Goal: Communication & Community: Participate in discussion

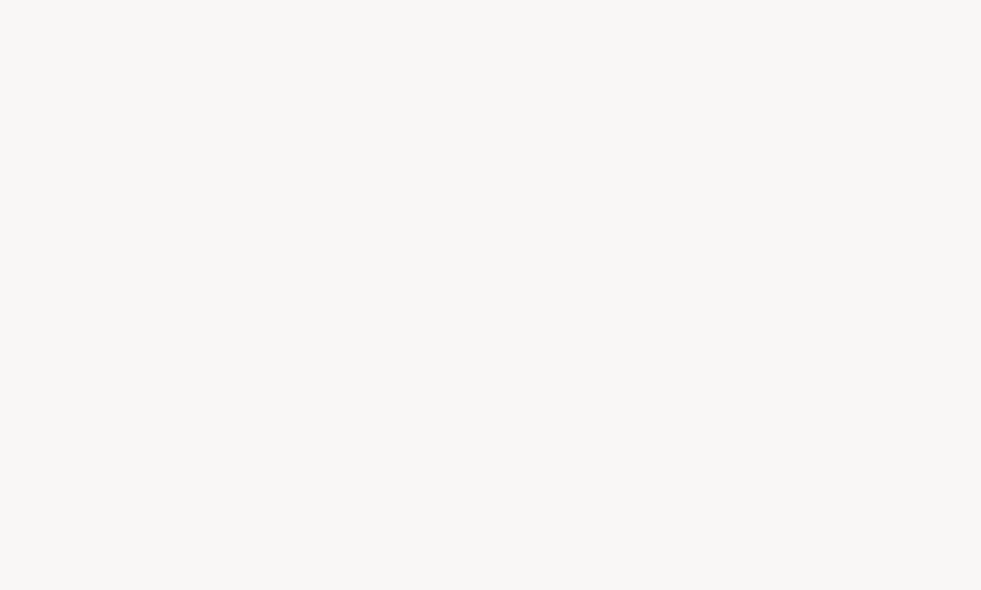
scroll to position [1, 0]
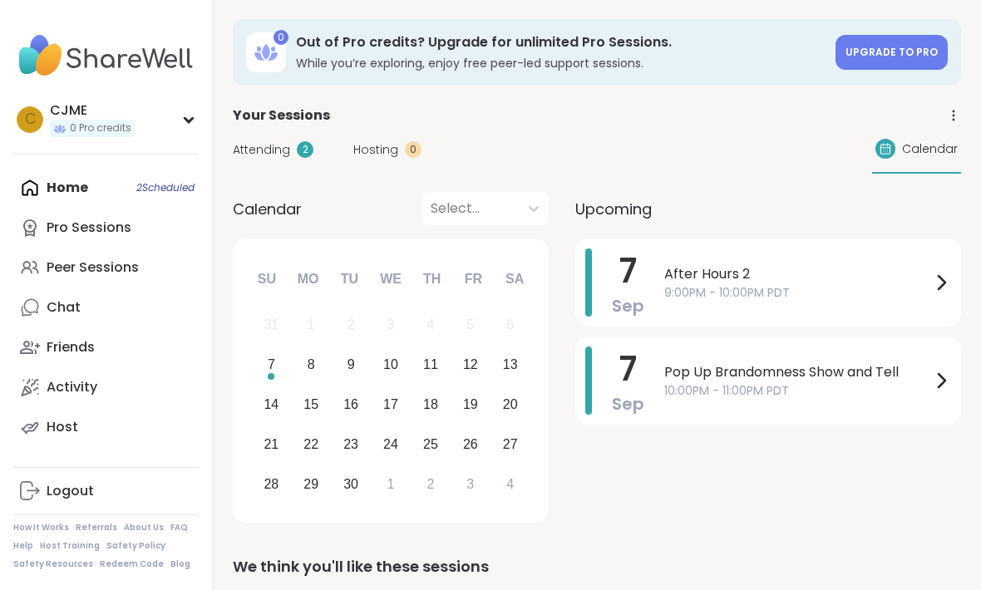
click at [772, 391] on span "10:00PM - 11:00PM PDT" at bounding box center [797, 391] width 267 height 17
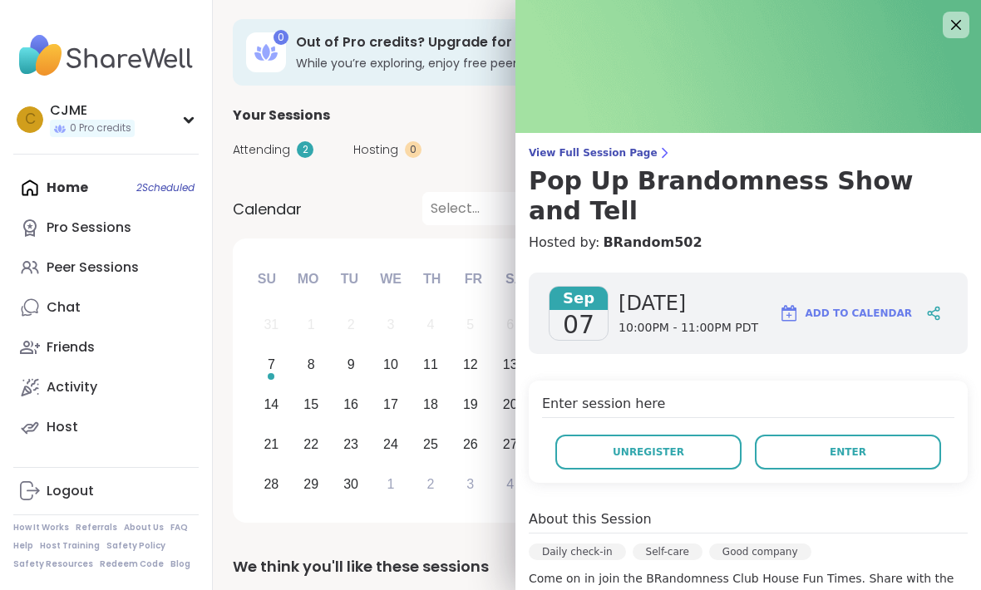
click at [805, 435] on button "Enter" at bounding box center [848, 452] width 186 height 35
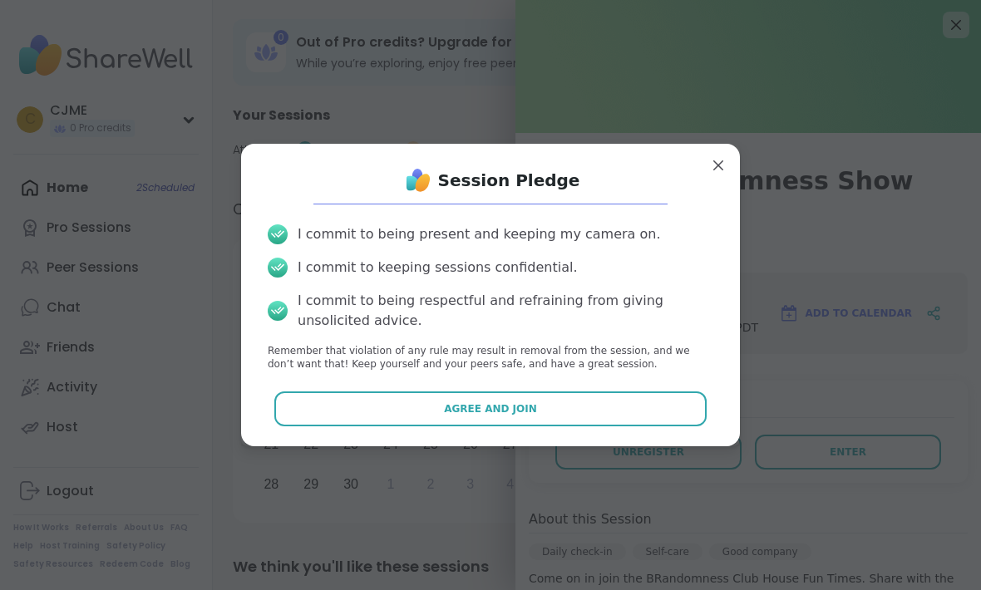
click at [666, 411] on button "Agree and Join" at bounding box center [490, 409] width 433 height 35
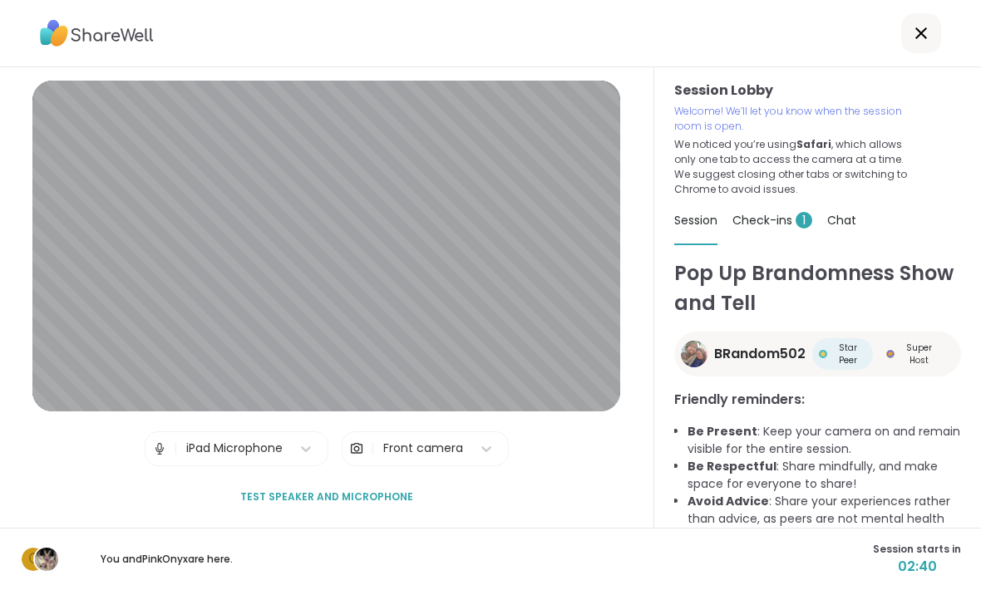
click at [779, 221] on span "Check-ins 1" at bounding box center [773, 220] width 80 height 17
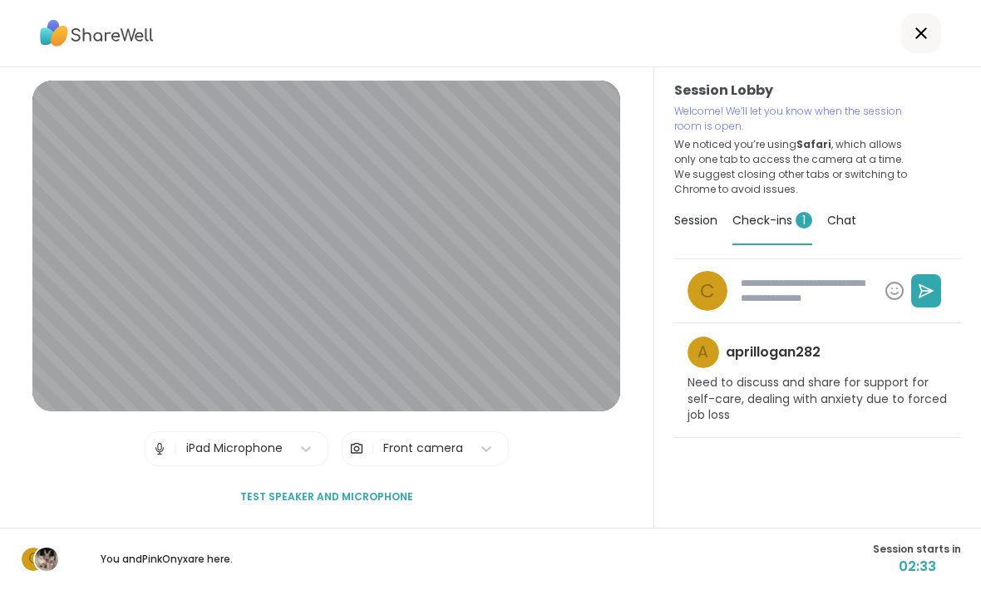
click at [703, 229] on div "Session" at bounding box center [695, 220] width 43 height 47
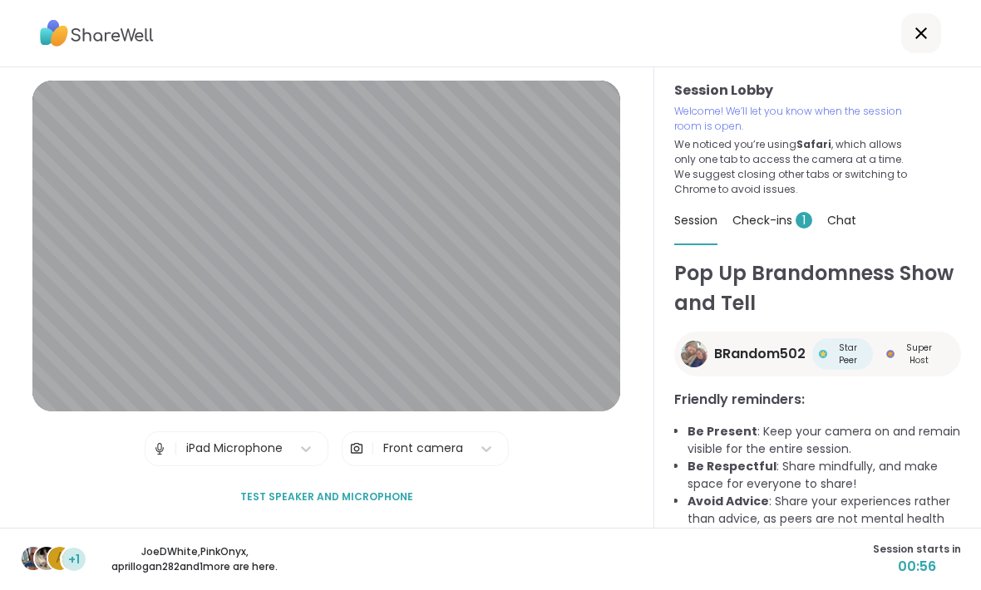
click at [690, 214] on span "Session" at bounding box center [695, 220] width 43 height 17
click at [699, 230] on div "Session" at bounding box center [695, 221] width 43 height 48
click at [782, 220] on span "Check-ins 1" at bounding box center [773, 220] width 80 height 17
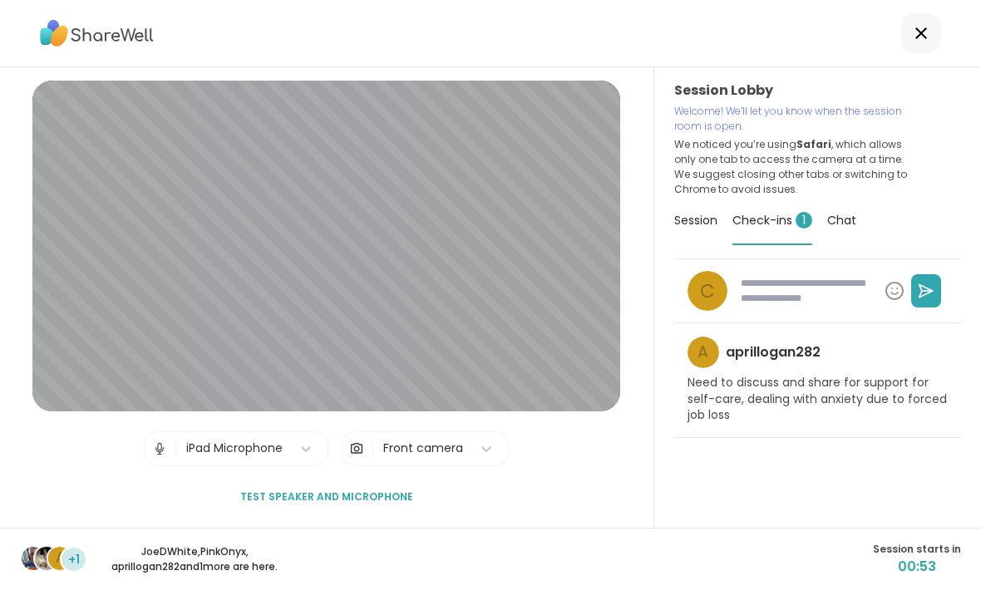
click at [835, 222] on span "Chat" at bounding box center [841, 220] width 29 height 17
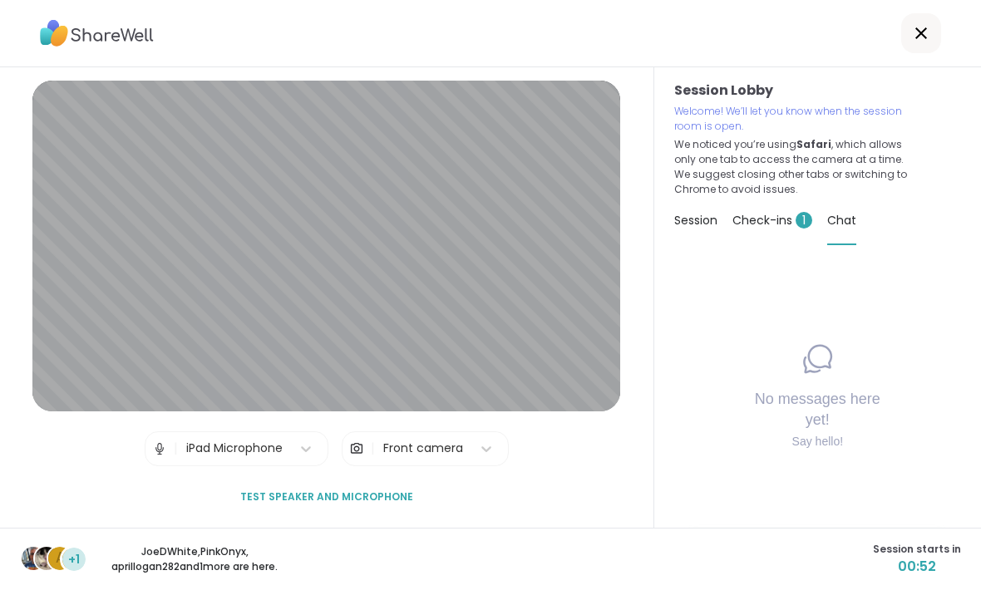
click at [701, 225] on span "Session" at bounding box center [695, 220] width 43 height 17
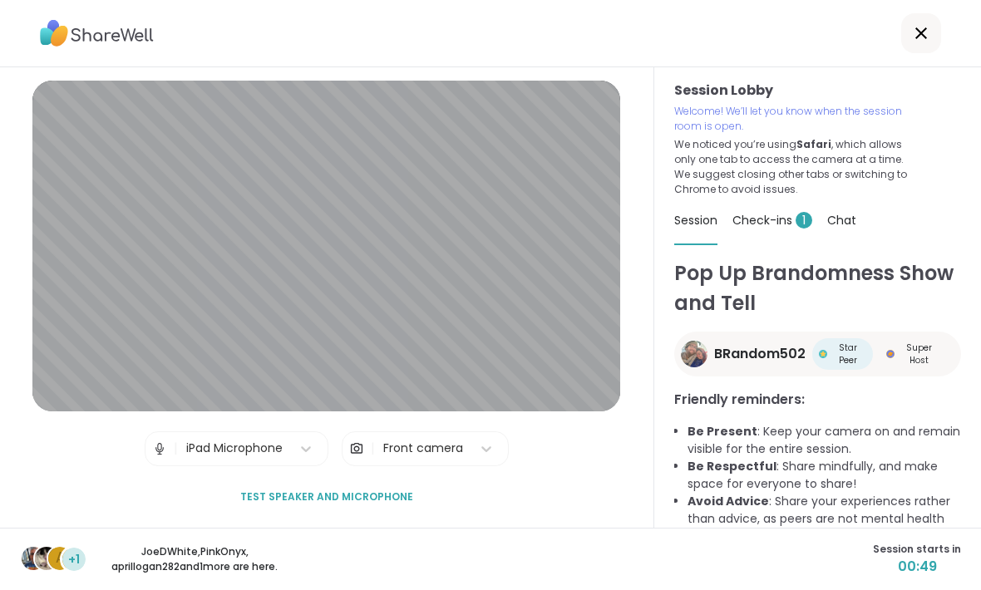
click at [757, 221] on span "Check-ins 1" at bounding box center [773, 220] width 80 height 17
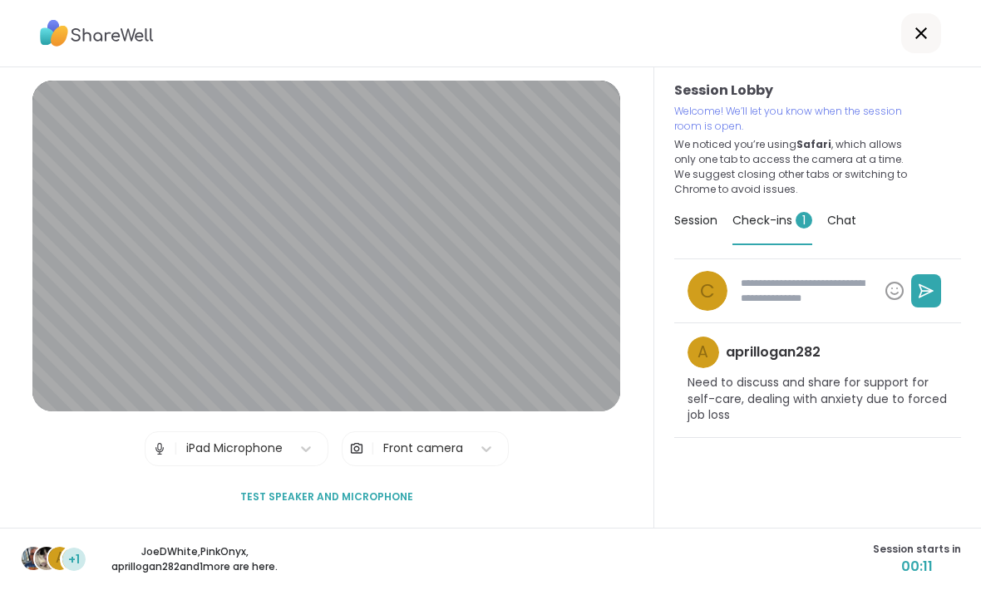
click at [881, 523] on div "C a aprillogan282 Need to discuss and share for support for self-care, dealing …" at bounding box center [817, 425] width 287 height 333
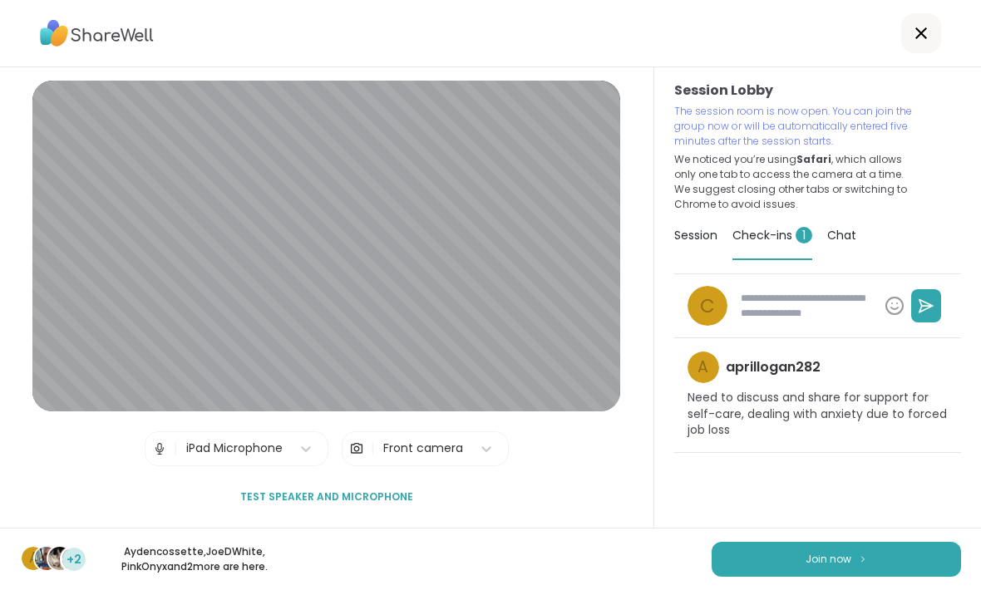
click at [827, 565] on span "Join now" at bounding box center [829, 559] width 46 height 15
type textarea "*"
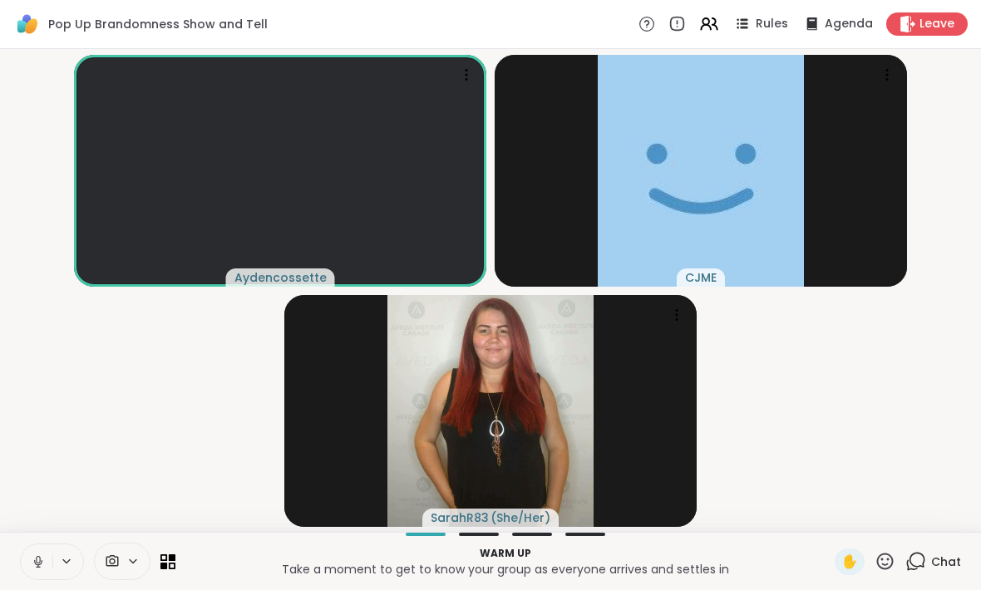
click at [37, 565] on icon at bounding box center [38, 562] width 8 height 5
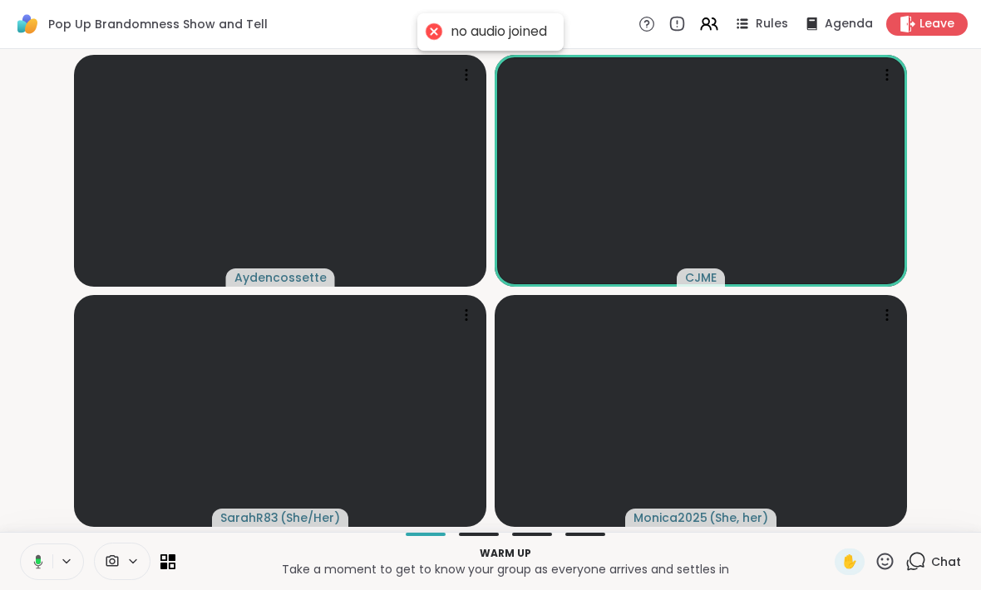
click at [47, 565] on button at bounding box center [35, 562] width 34 height 35
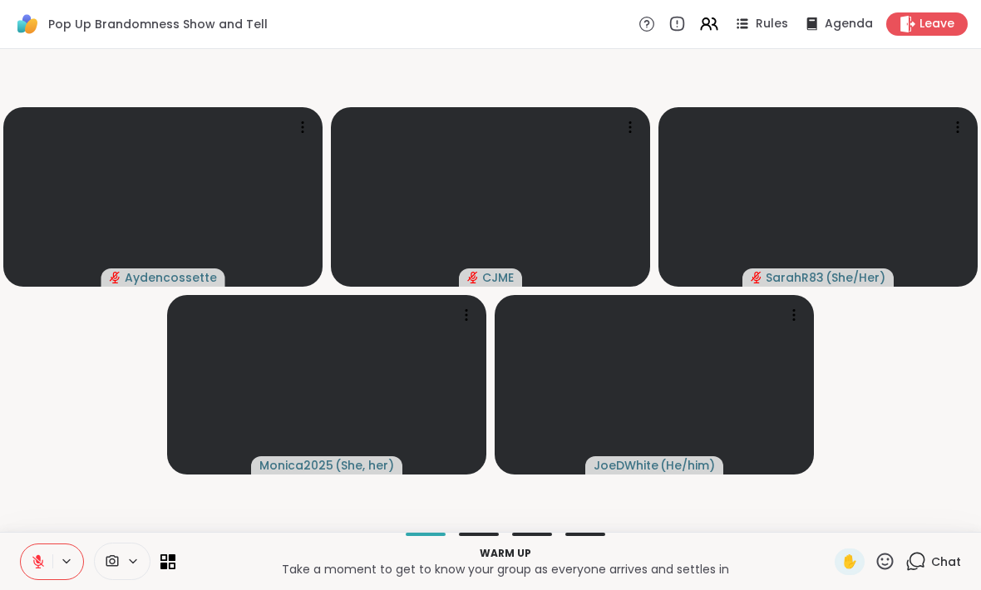
click at [479, 40] on div "Pop Up Brandomness Show and Tell Rules Agenda Leave" at bounding box center [490, 24] width 981 height 49
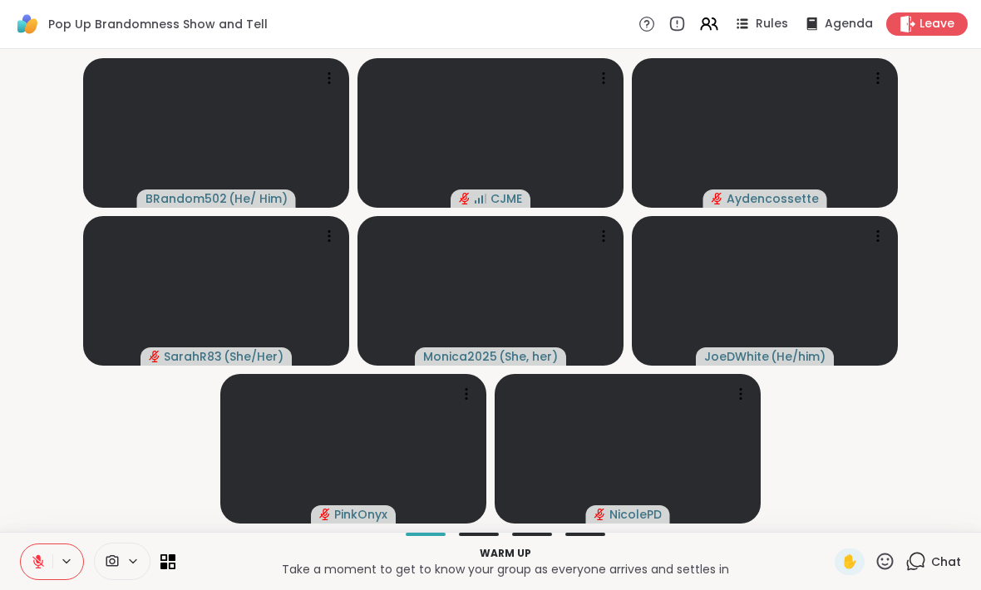
click at [423, 13] on div "Pop Up Brandomness Show and Tell Rules Agenda Leave" at bounding box center [490, 24] width 981 height 49
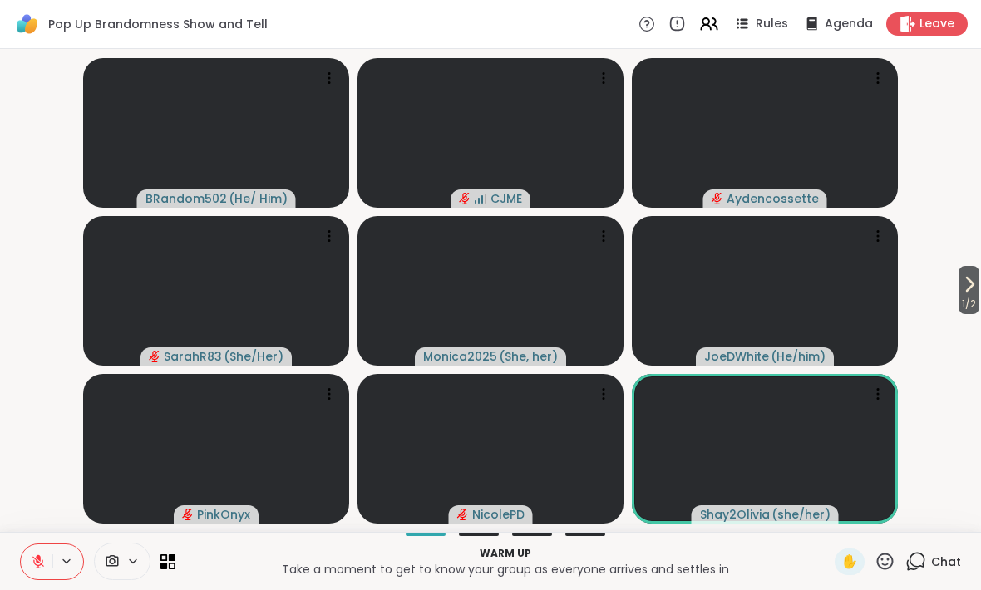
click at [977, 289] on icon at bounding box center [970, 284] width 20 height 20
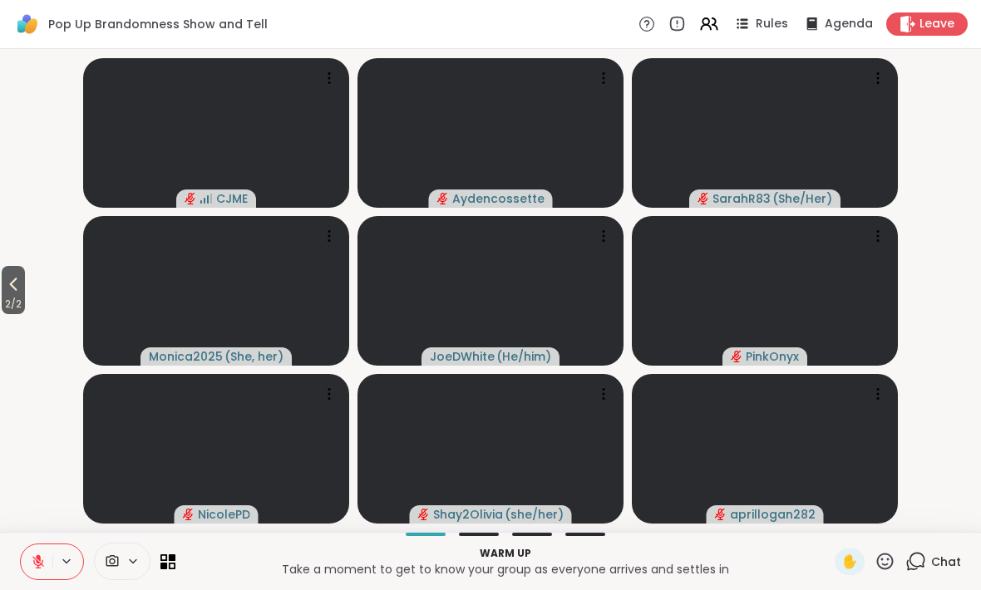
click at [20, 292] on icon at bounding box center [13, 284] width 20 height 20
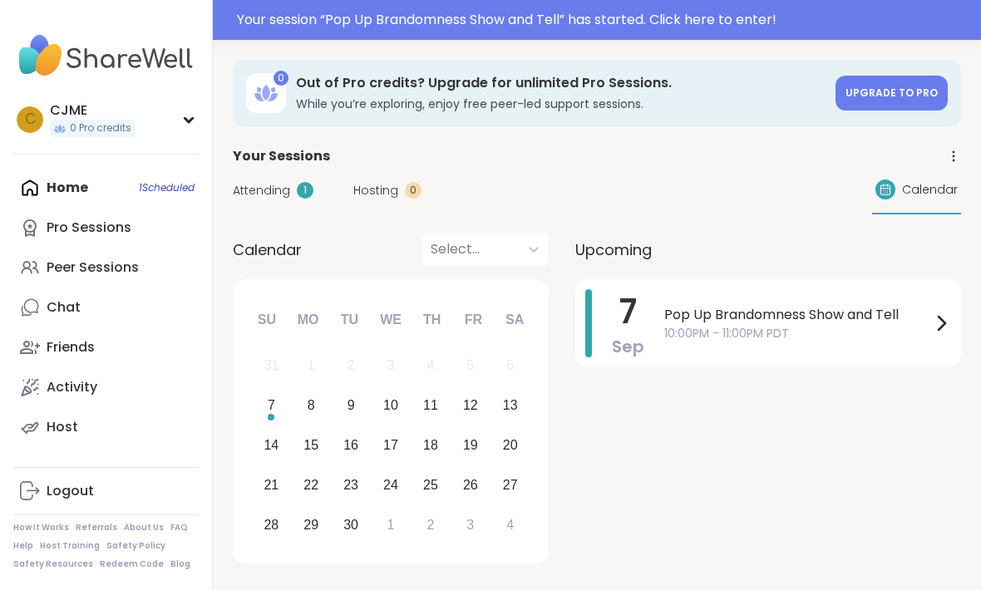
click at [865, 311] on span "Pop Up Brandomness Show and Tell" at bounding box center [797, 315] width 267 height 20
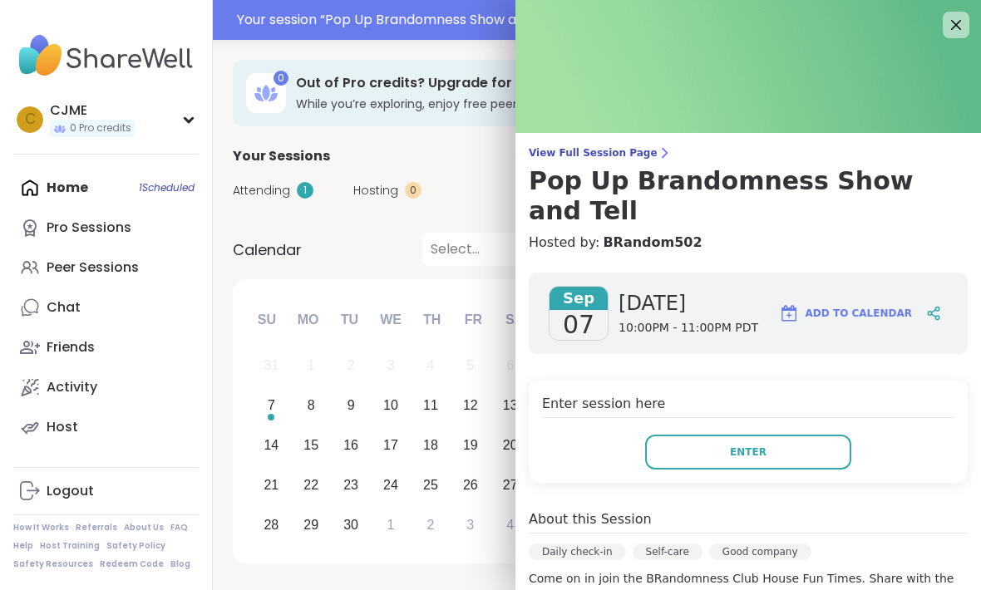
click at [806, 435] on button "Enter" at bounding box center [748, 452] width 206 height 35
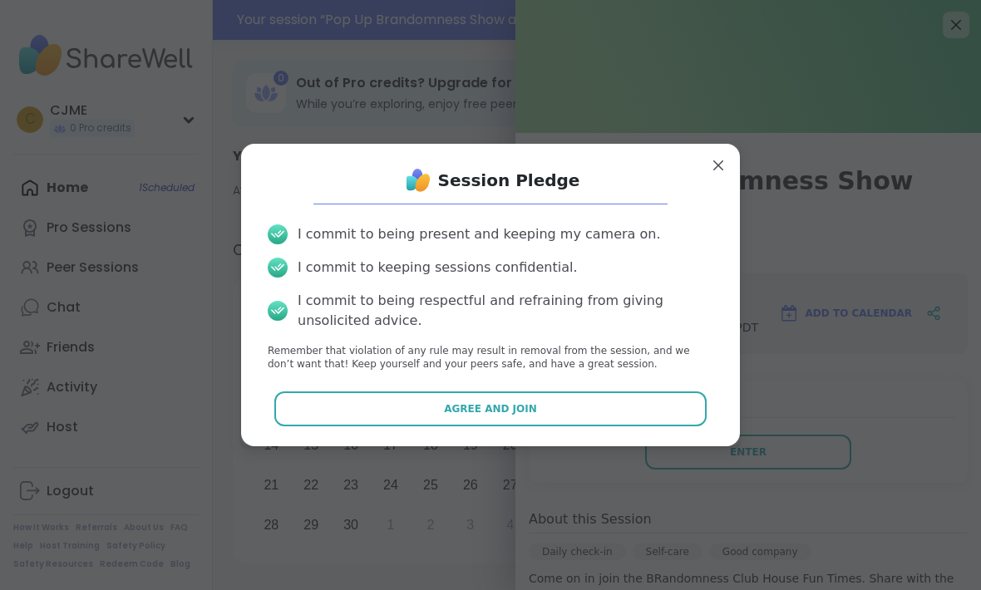
click at [651, 404] on button "Agree and Join" at bounding box center [490, 409] width 433 height 35
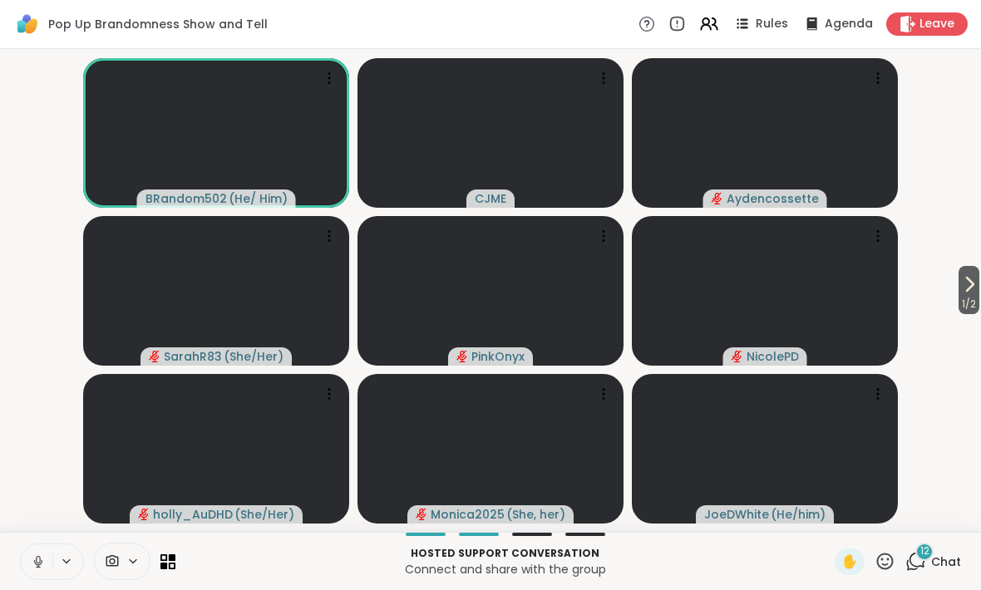
click at [49, 550] on button at bounding box center [37, 562] width 32 height 35
click at [41, 560] on icon at bounding box center [38, 562] width 15 height 15
click at [945, 257] on video-player-container "1 / 2 BRandom502 ( He/ Him ) CJME Aydencossette SarahR83 ( She/Her ) PinkOnyx N…" at bounding box center [490, 291] width 961 height 470
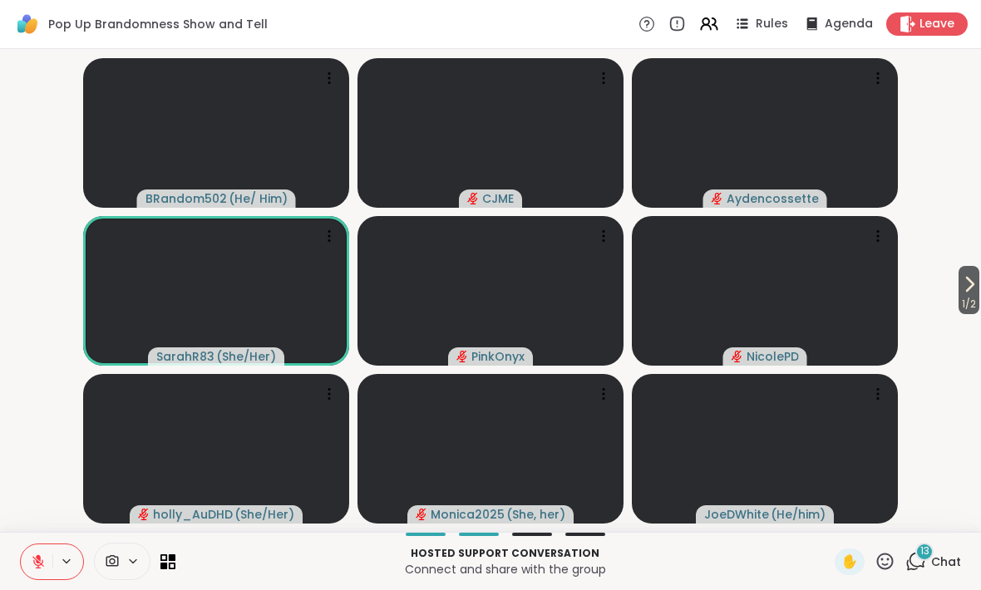
click at [974, 304] on span "1 / 2" at bounding box center [969, 304] width 21 height 20
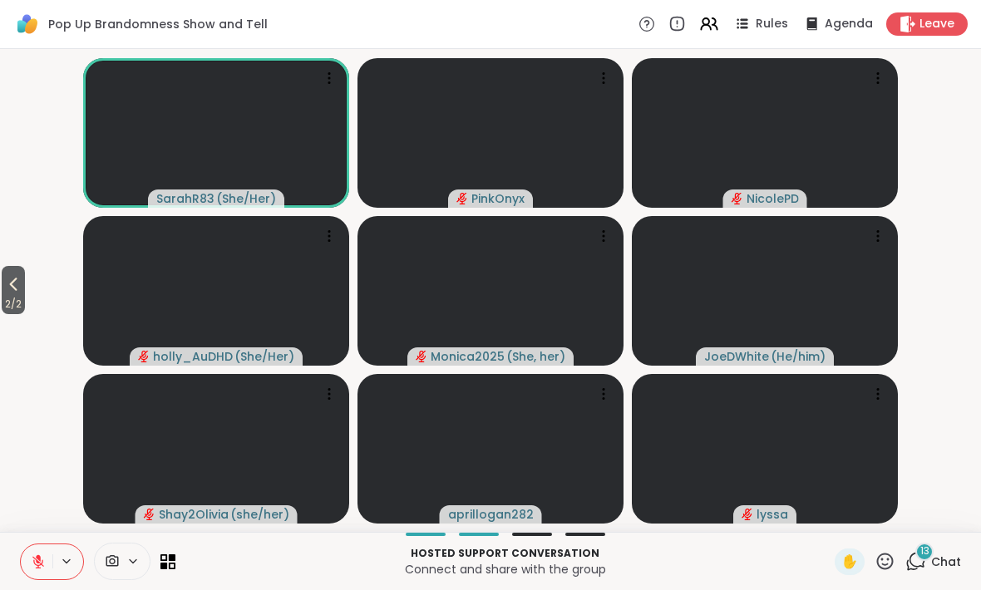
click at [923, 568] on icon at bounding box center [916, 561] width 21 height 21
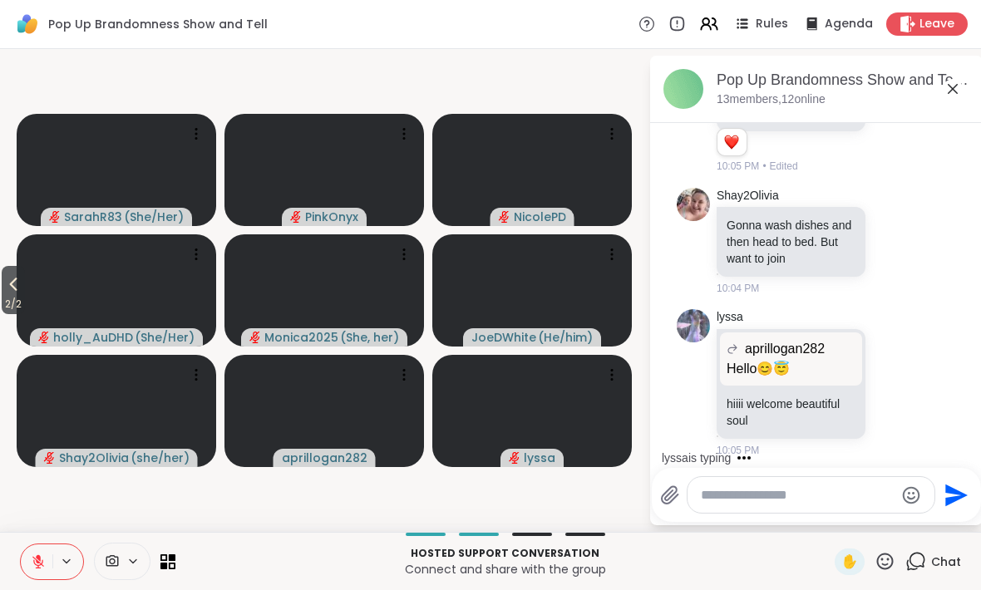
scroll to position [1190, 0]
click at [12, 302] on span "2 / 2" at bounding box center [13, 304] width 23 height 20
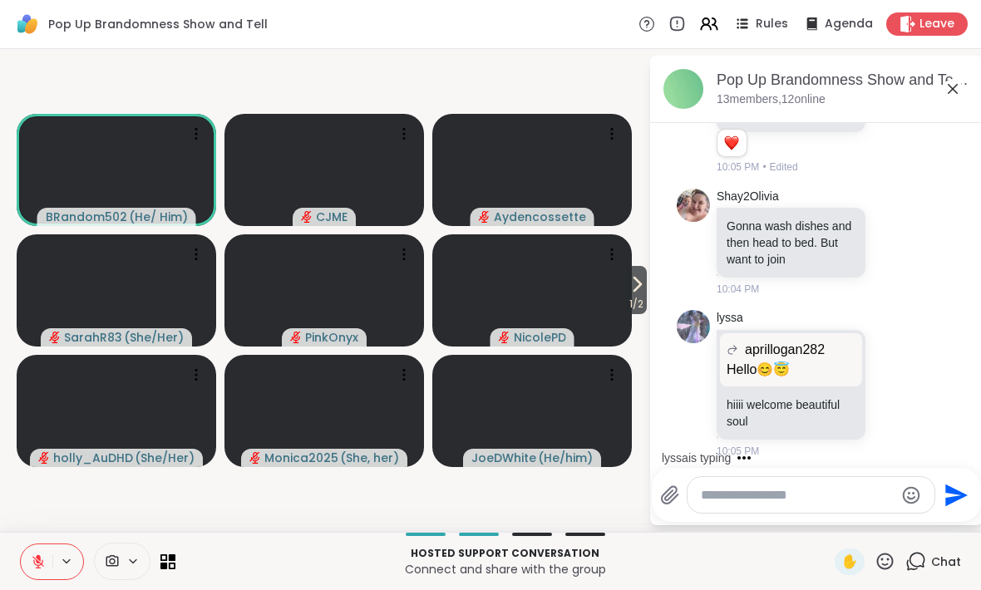
click at [637, 289] on icon at bounding box center [637, 284] width 20 height 20
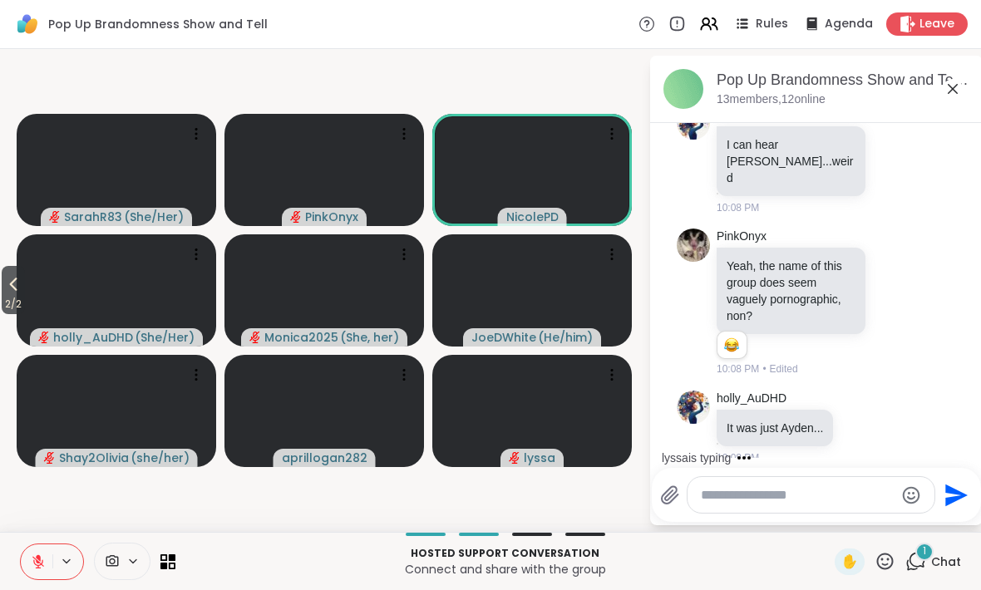
scroll to position [1942, 0]
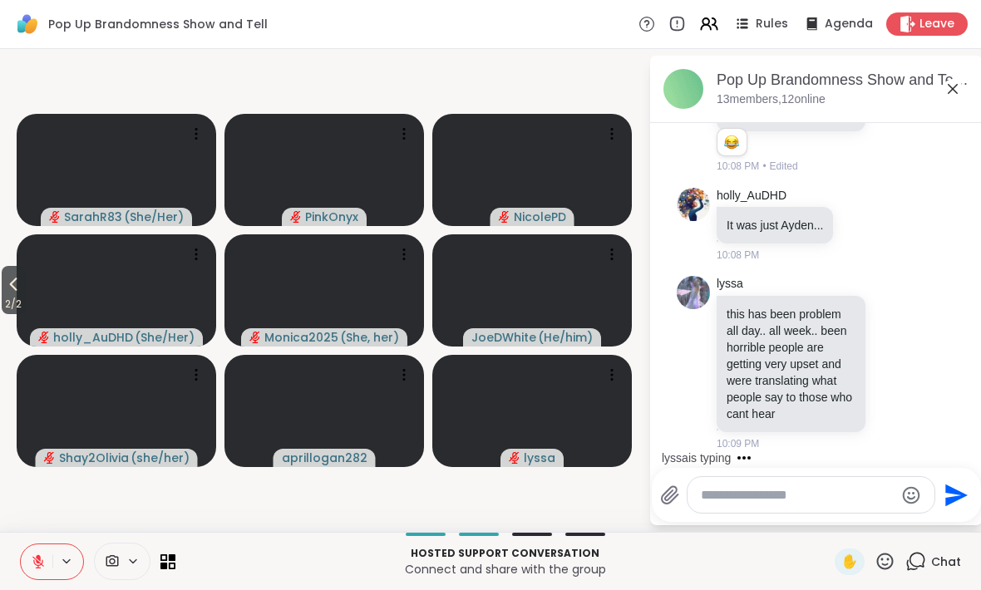
click at [533, 284] on video at bounding box center [532, 290] width 200 height 112
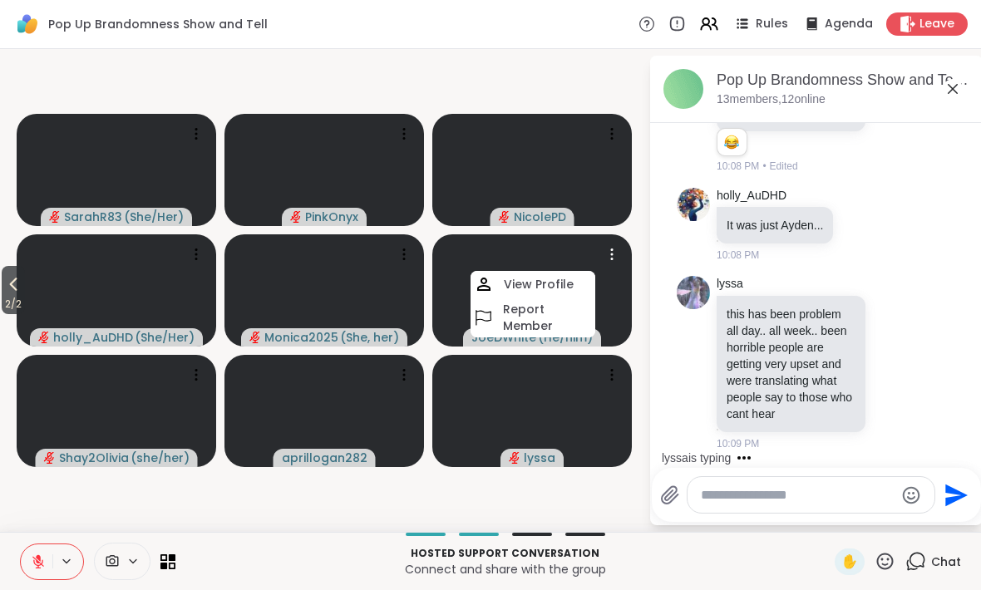
click at [448, 264] on video at bounding box center [532, 290] width 200 height 112
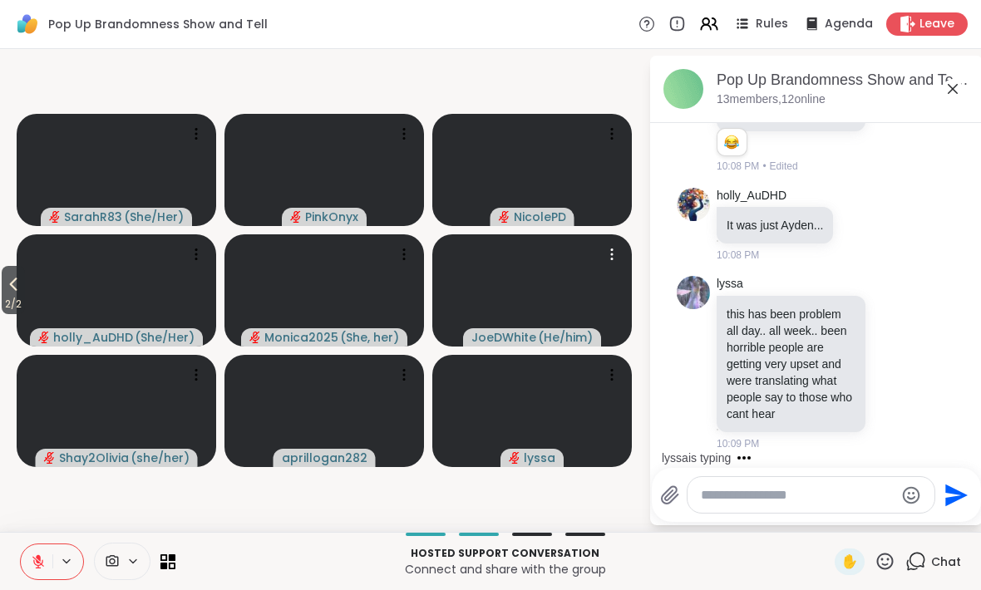
click at [486, 285] on video at bounding box center [532, 290] width 200 height 112
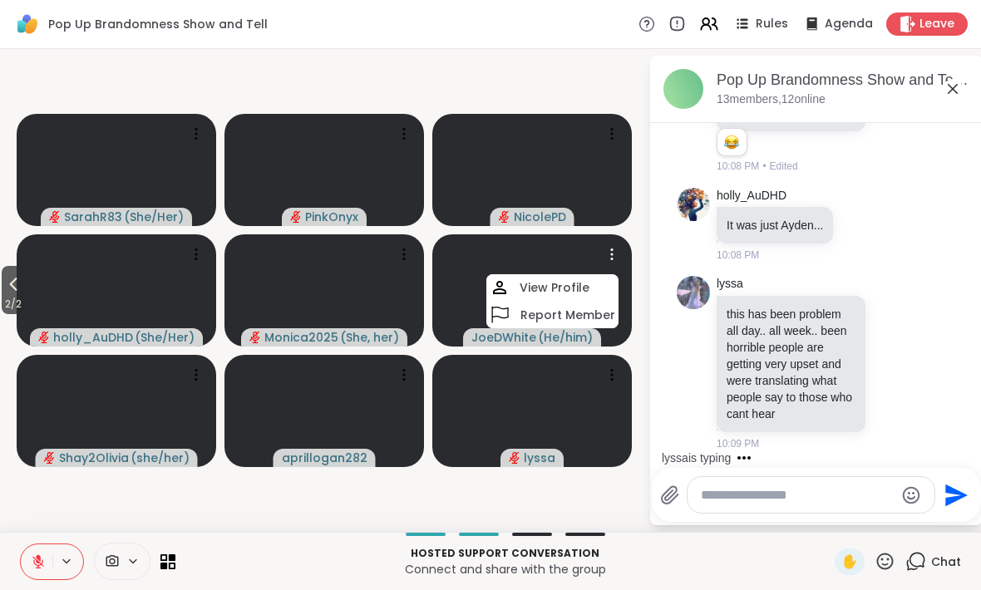
click at [536, 279] on h4 "View Profile" at bounding box center [555, 287] width 70 height 17
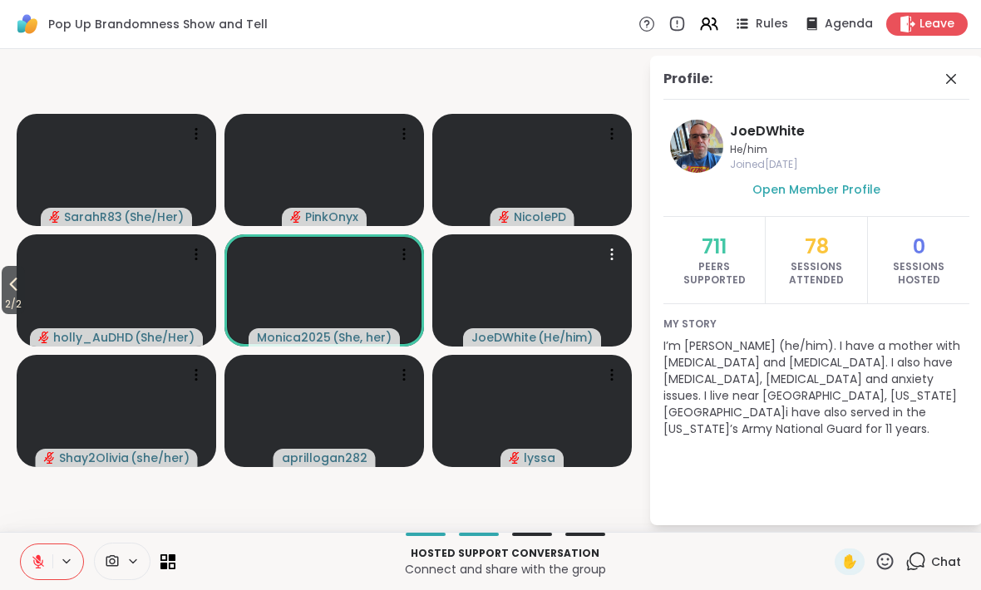
click at [945, 91] on div "Profile:" at bounding box center [817, 84] width 306 height 31
click at [948, 88] on icon at bounding box center [951, 79] width 20 height 20
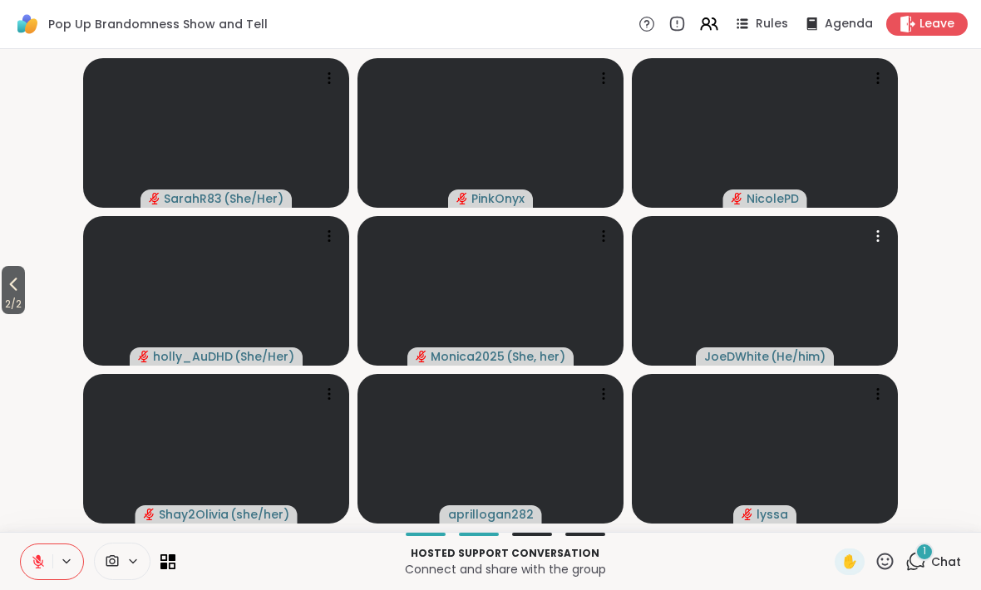
click at [20, 283] on icon at bounding box center [13, 284] width 20 height 20
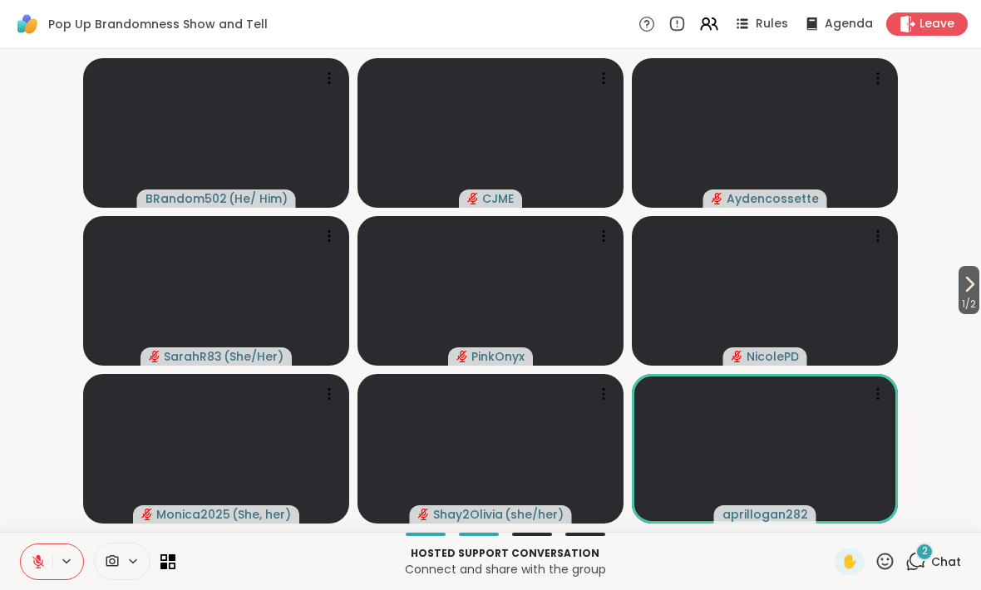
click at [837, 457] on video at bounding box center [765, 449] width 266 height 150
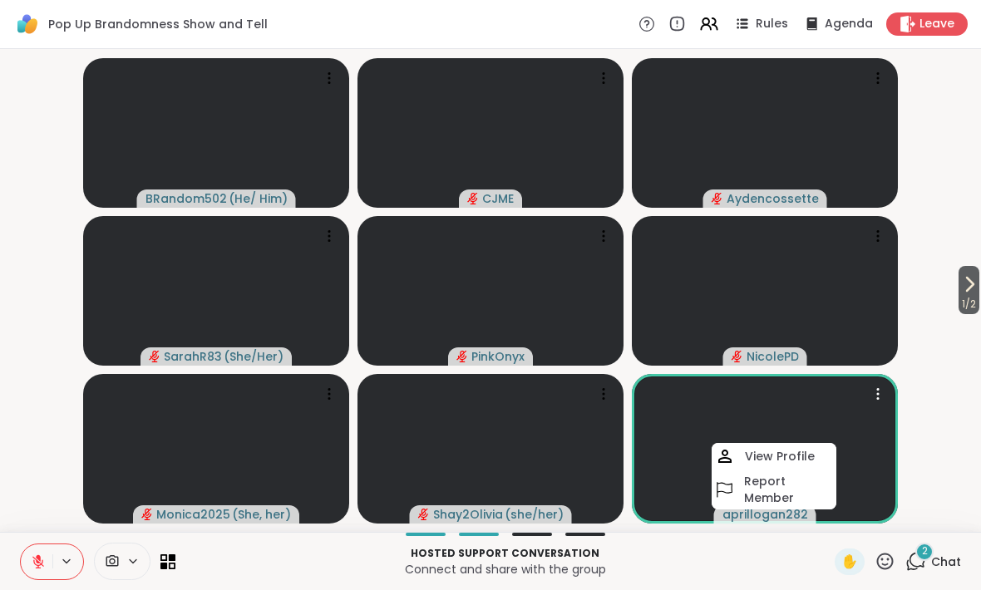
click at [806, 453] on h4 "View Profile" at bounding box center [780, 456] width 70 height 17
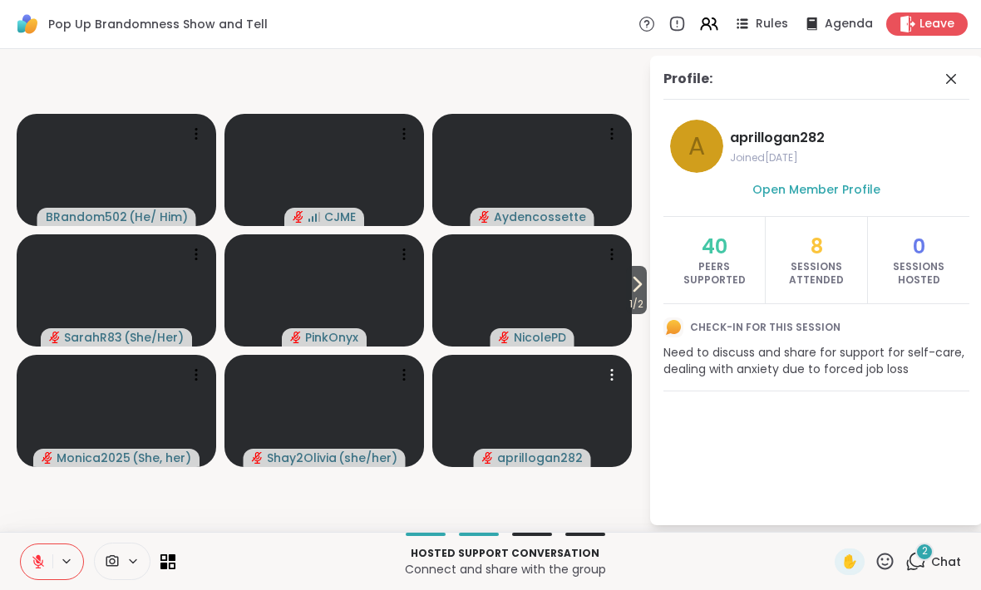
click at [640, 294] on icon at bounding box center [637, 284] width 20 height 20
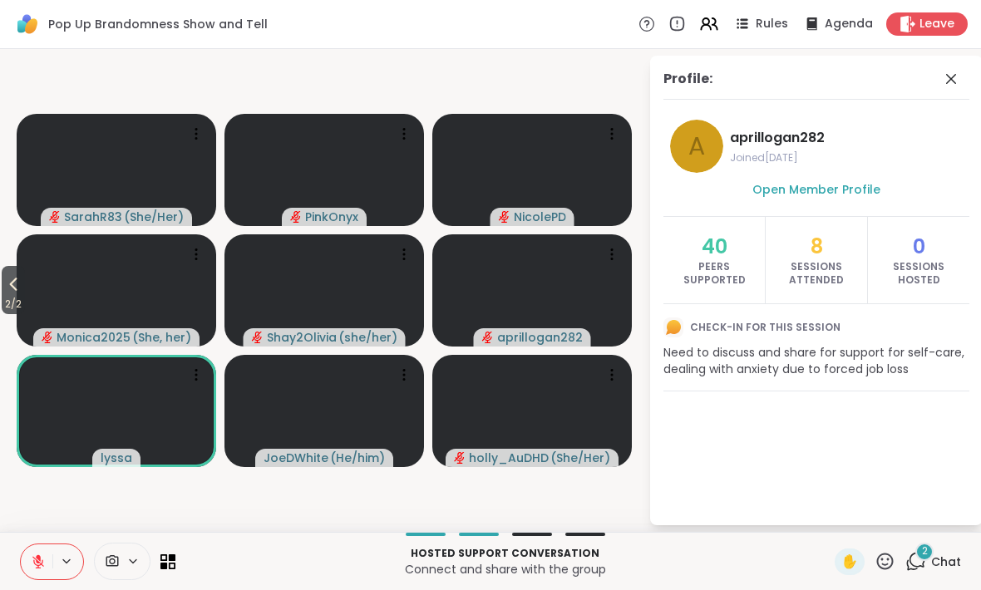
click at [24, 273] on button "2 / 2" at bounding box center [13, 290] width 23 height 48
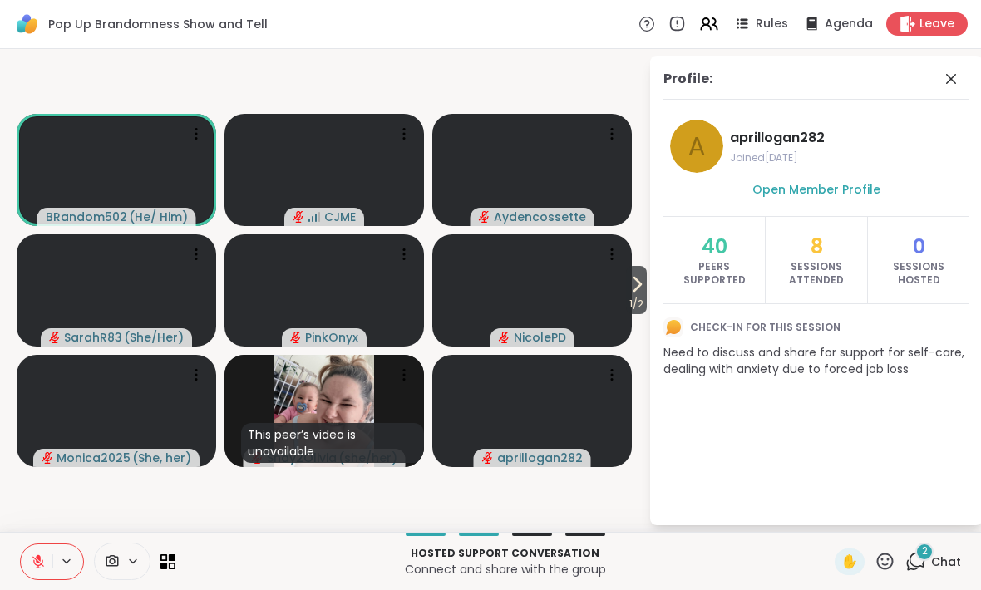
click at [34, 555] on icon at bounding box center [38, 562] width 15 height 15
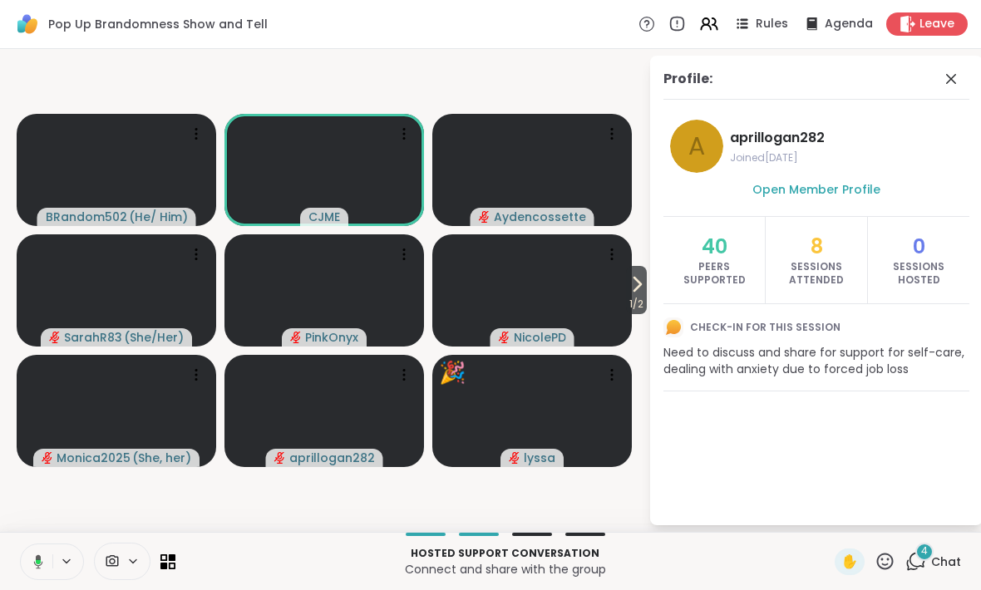
click at [38, 550] on button at bounding box center [35, 562] width 34 height 35
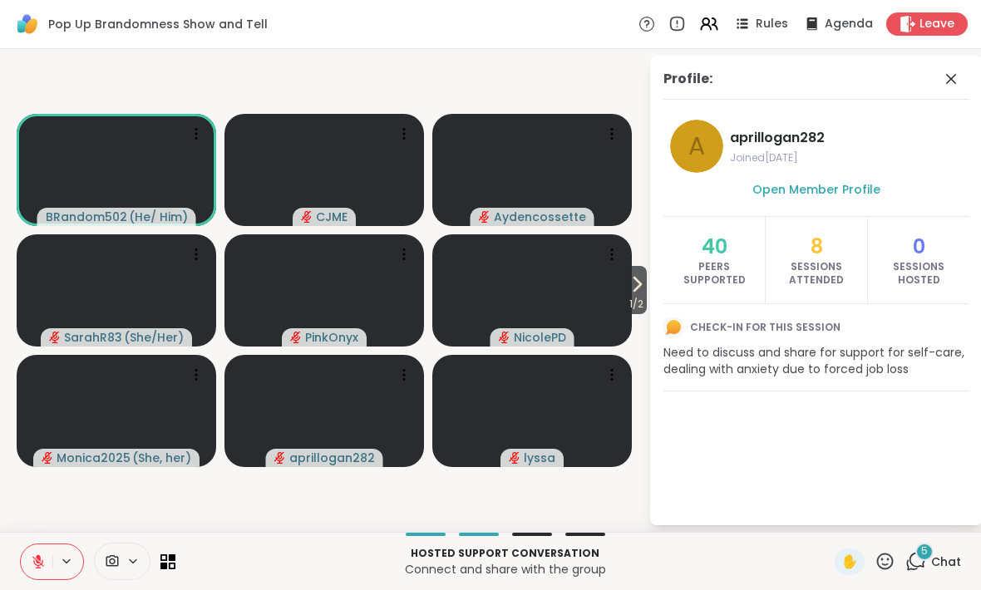
click at [31, 552] on button at bounding box center [37, 562] width 32 height 35
click at [37, 567] on icon at bounding box center [35, 562] width 15 height 15
click at [921, 565] on icon at bounding box center [916, 561] width 21 height 21
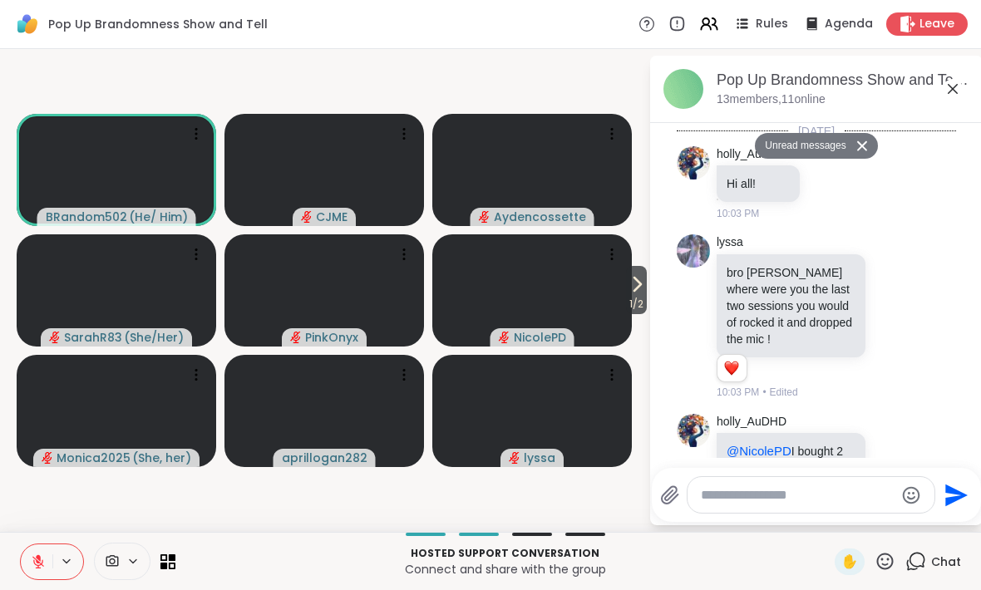
scroll to position [4342, 0]
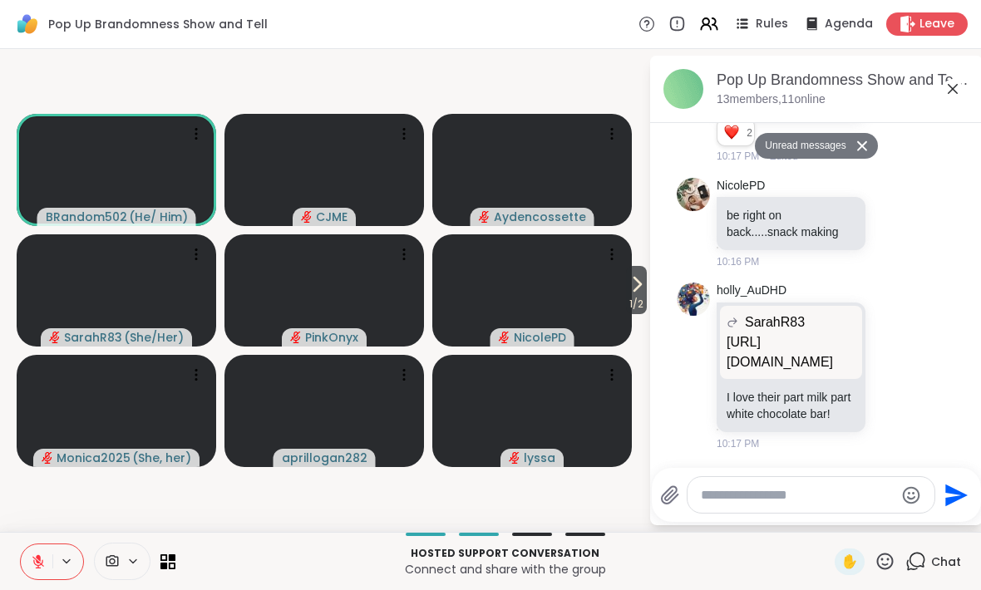
click at [739, 501] on textarea "Type your message" at bounding box center [798, 495] width 194 height 17
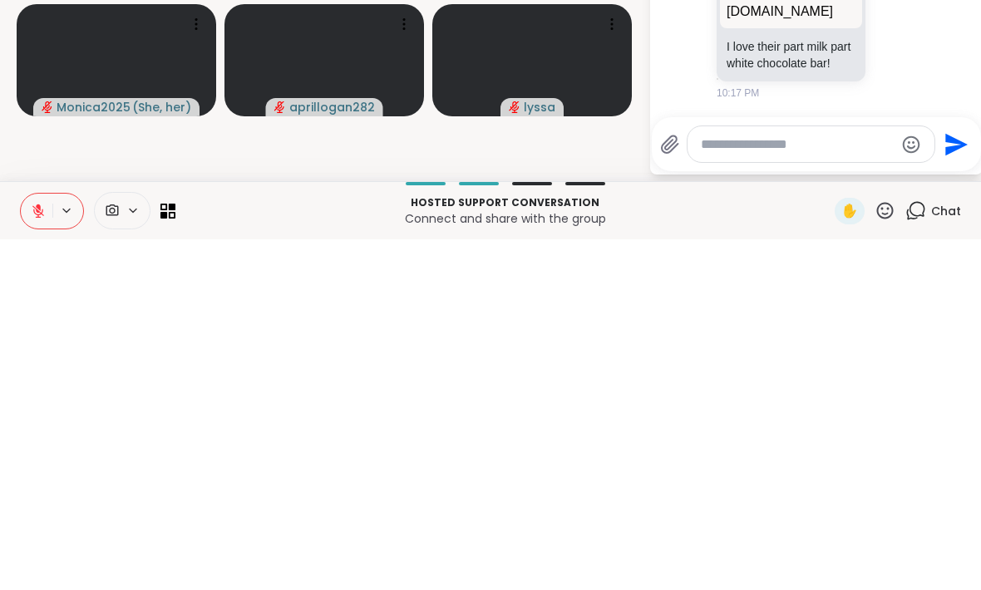
scroll to position [0, 0]
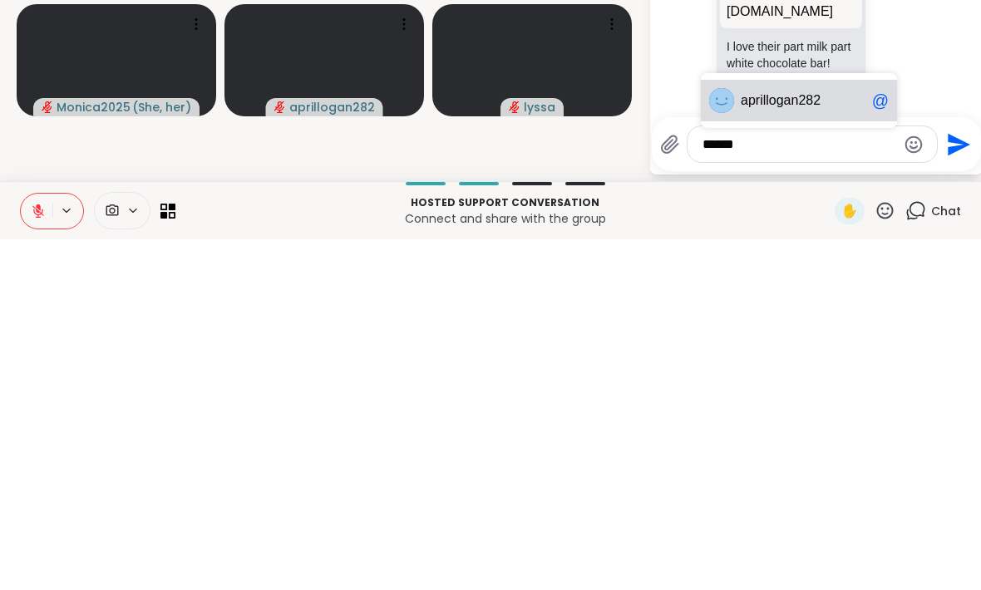
click at [821, 443] on span "logan282" at bounding box center [793, 451] width 55 height 17
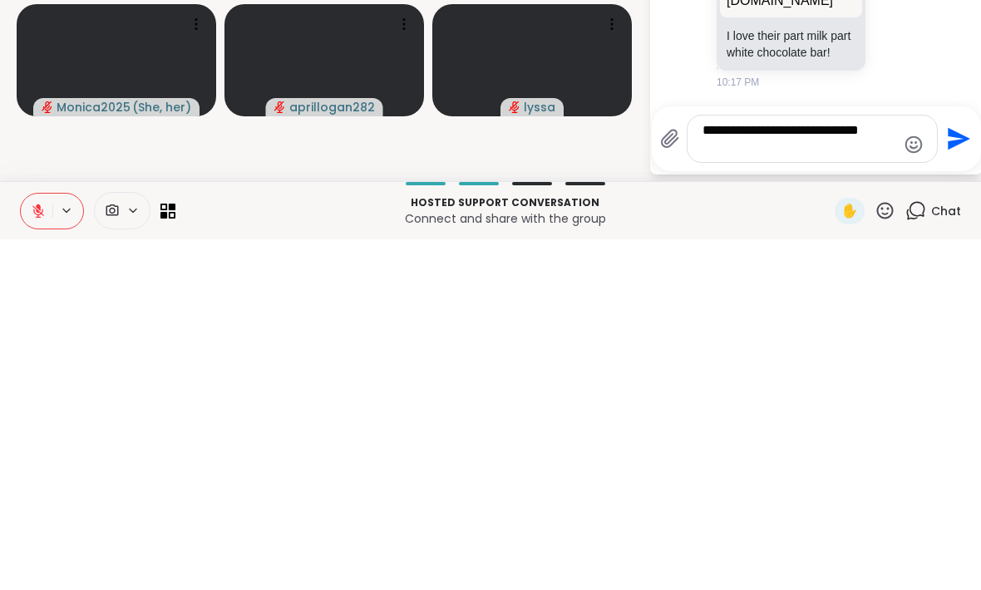
type textarea "**********"
click at [957, 476] on icon "Send" at bounding box center [957, 489] width 27 height 27
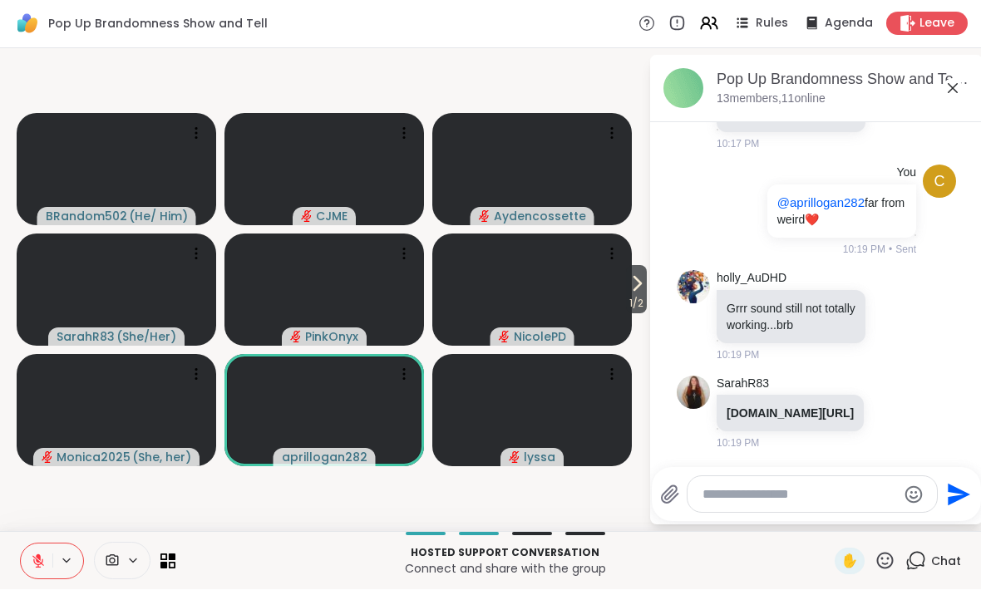
scroll to position [4650, 0]
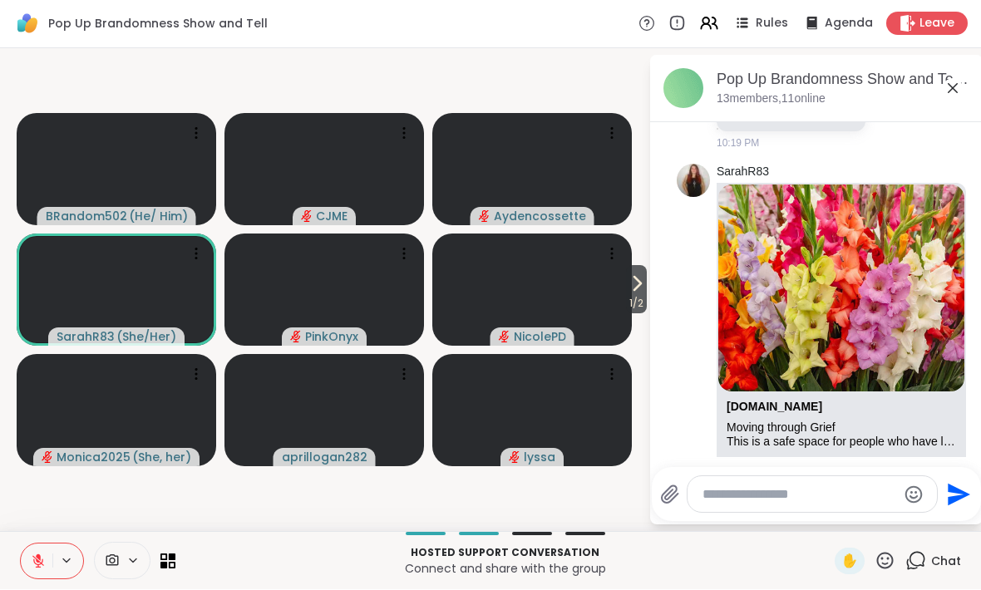
click at [885, 556] on icon at bounding box center [885, 561] width 21 height 21
click at [828, 516] on span "❤️" at bounding box center [836, 518] width 17 height 20
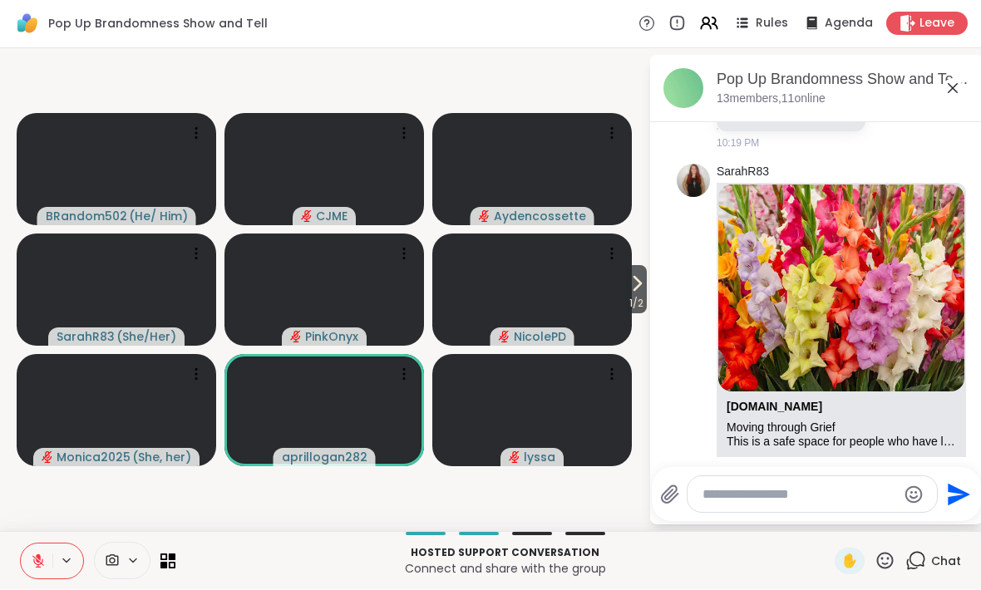
click at [900, 79] on div "Pop Up Brandomness Show and Tell, [DATE]" at bounding box center [843, 80] width 253 height 21
click at [883, 90] on div "Pop Up Brandomness Show and Tell, [DATE]" at bounding box center [843, 80] width 253 height 21
click at [958, 91] on icon at bounding box center [953, 89] width 20 height 20
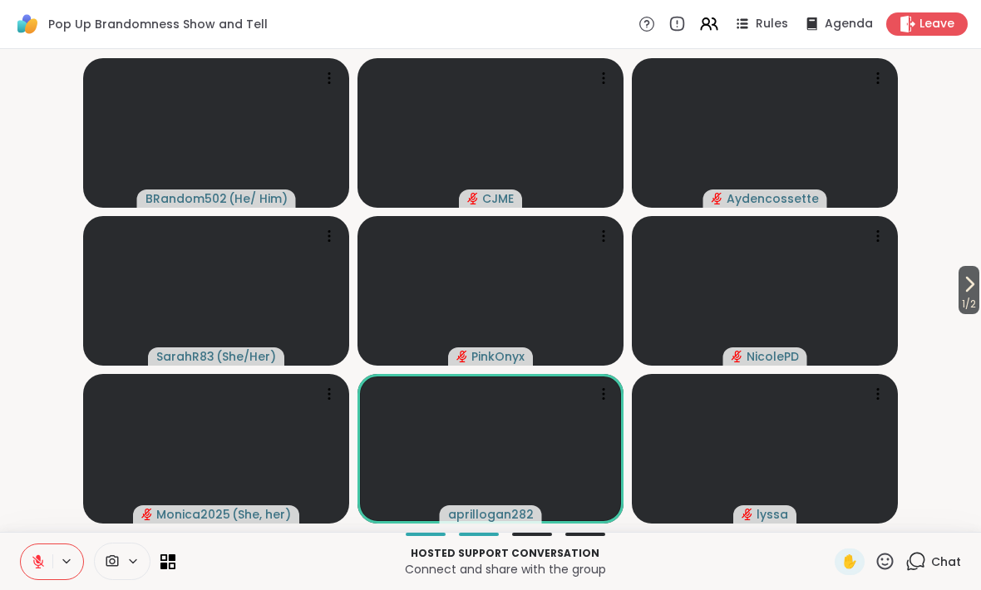
click at [40, 560] on icon at bounding box center [38, 558] width 5 height 7
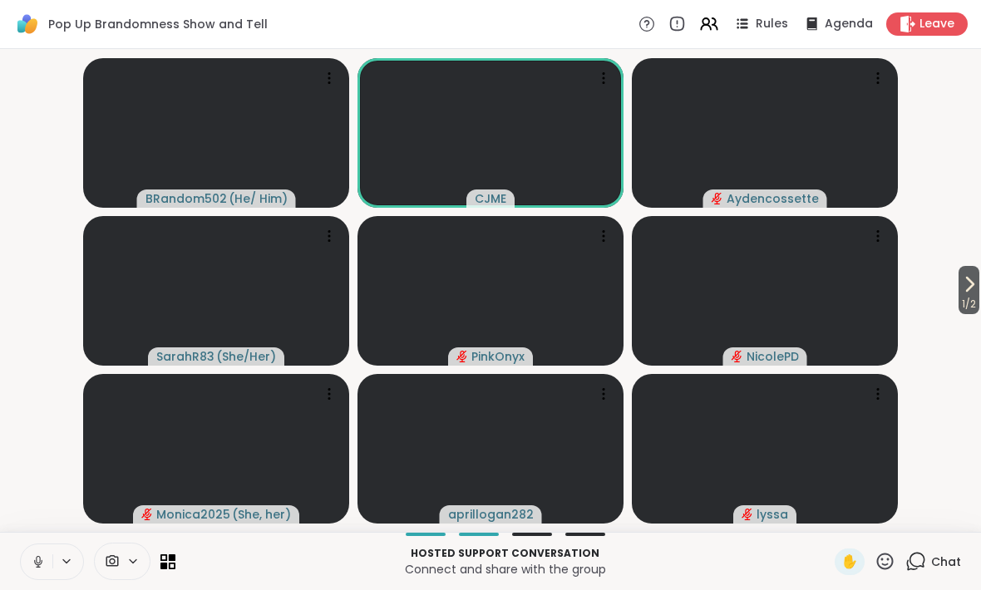
click at [33, 558] on icon at bounding box center [38, 562] width 15 height 15
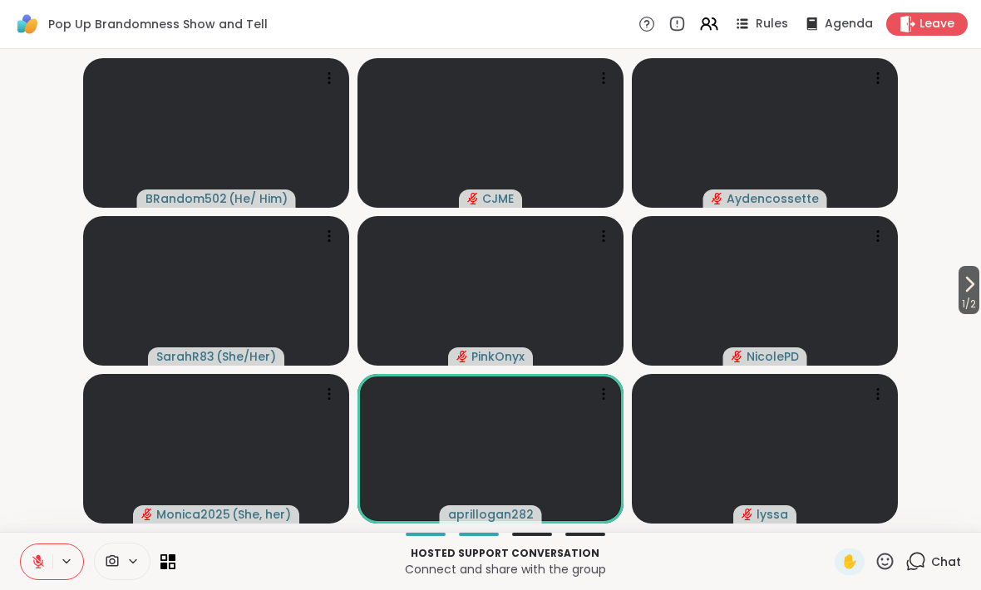
click at [718, 17] on icon at bounding box center [709, 24] width 20 height 20
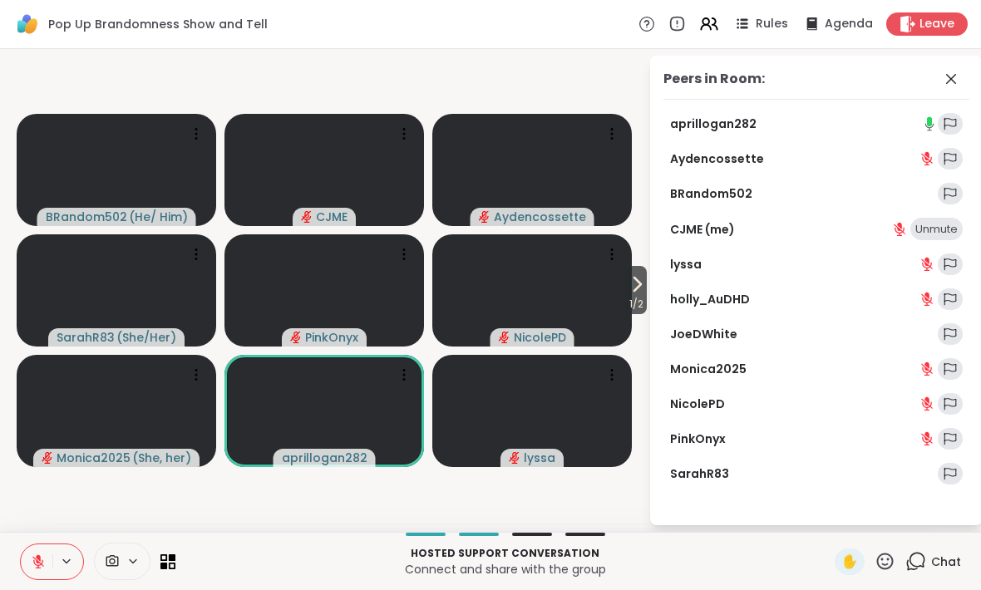
click at [748, 119] on link "aprillogan282" at bounding box center [713, 124] width 86 height 17
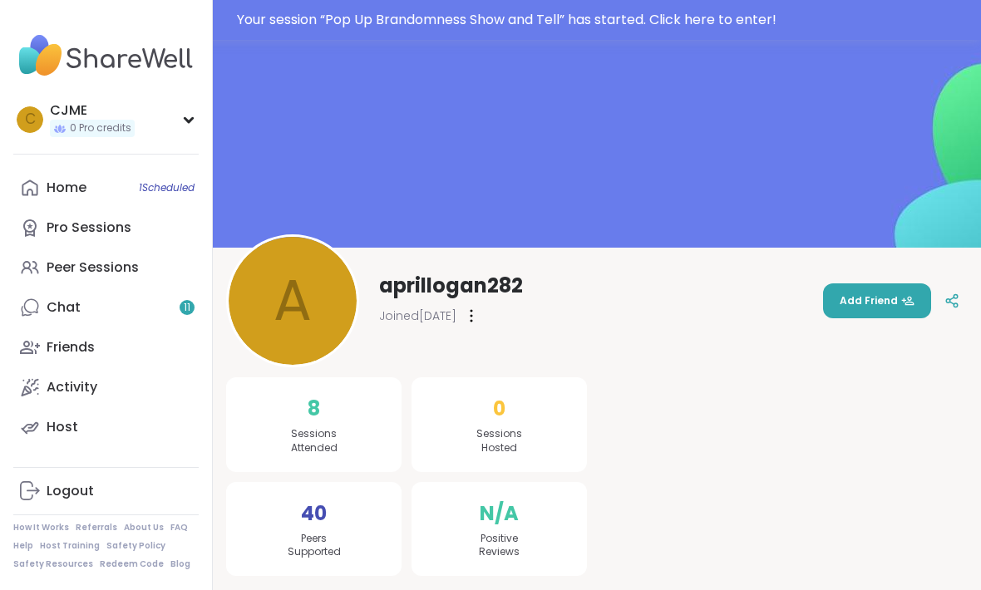
click at [871, 299] on span "Add Friend" at bounding box center [877, 301] width 75 height 15
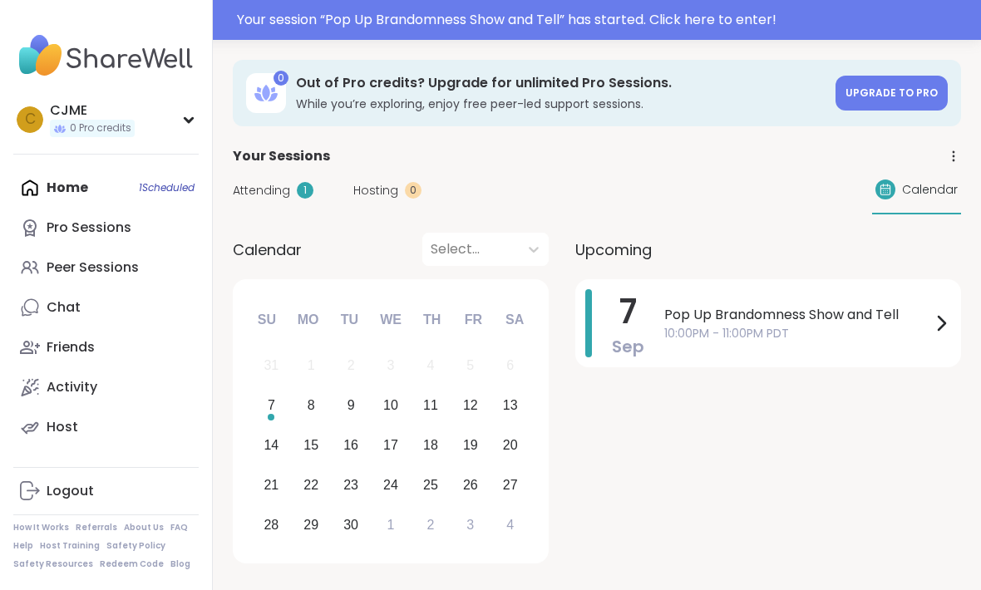
click at [837, 329] on span "10:00PM - 11:00PM PDT" at bounding box center [797, 333] width 267 height 17
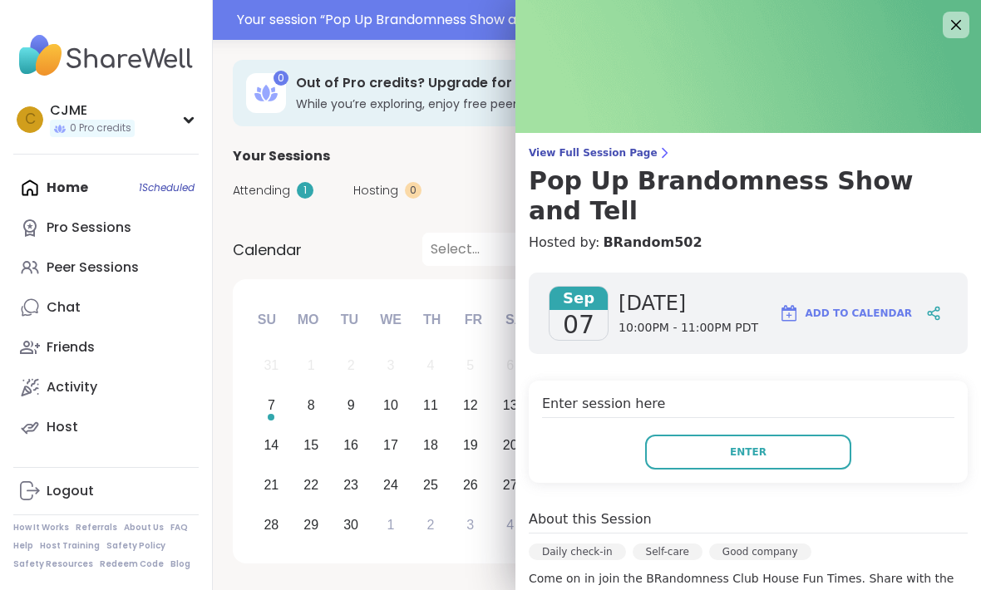
click at [787, 435] on button "Enter" at bounding box center [748, 452] width 206 height 35
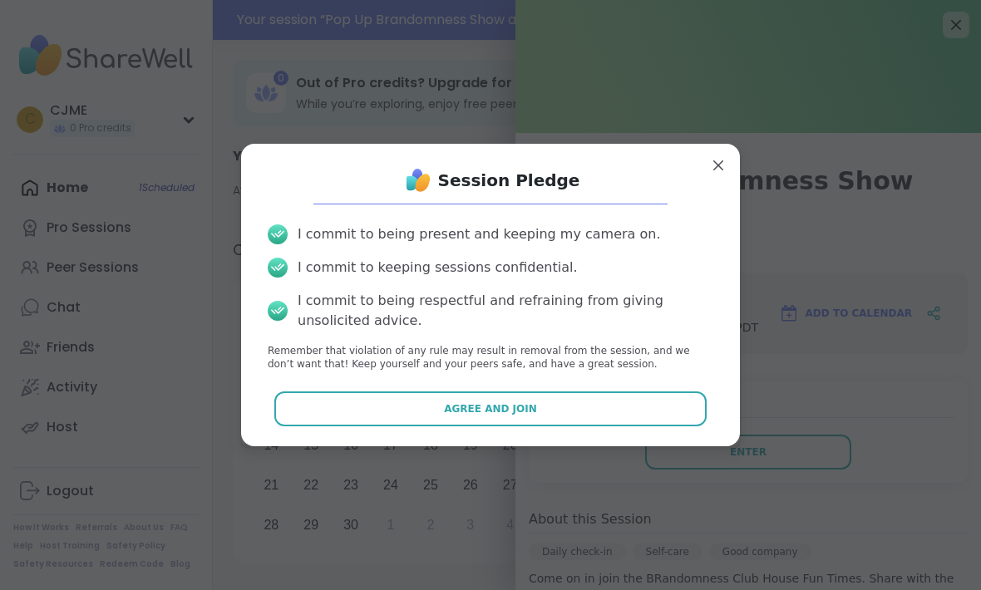
click at [634, 410] on button "Agree and Join" at bounding box center [490, 409] width 433 height 35
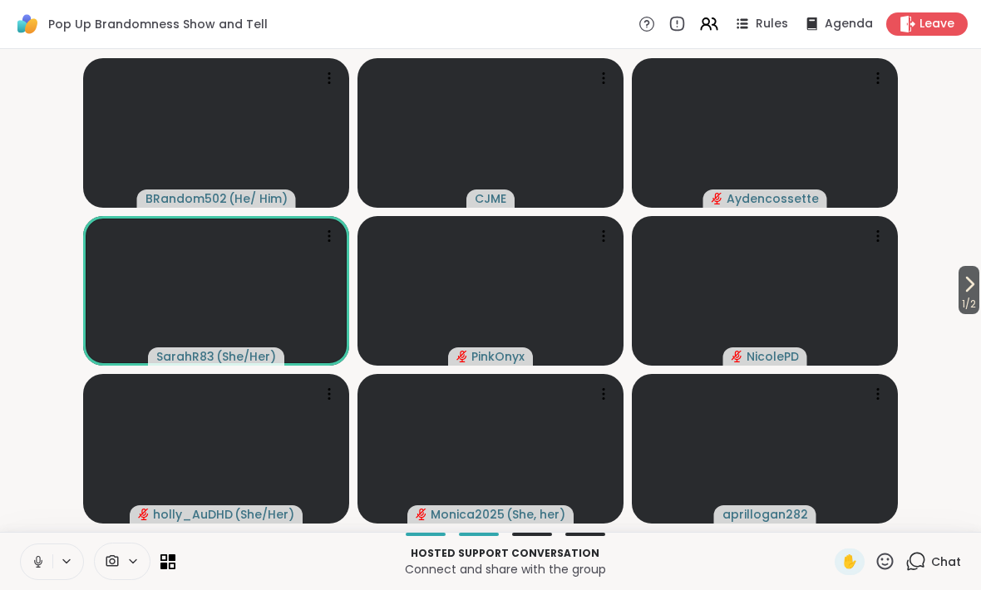
click at [48, 562] on button at bounding box center [37, 562] width 32 height 35
click at [37, 548] on button at bounding box center [37, 562] width 32 height 35
click at [30, 560] on button at bounding box center [37, 562] width 32 height 35
click at [33, 555] on icon at bounding box center [38, 562] width 15 height 15
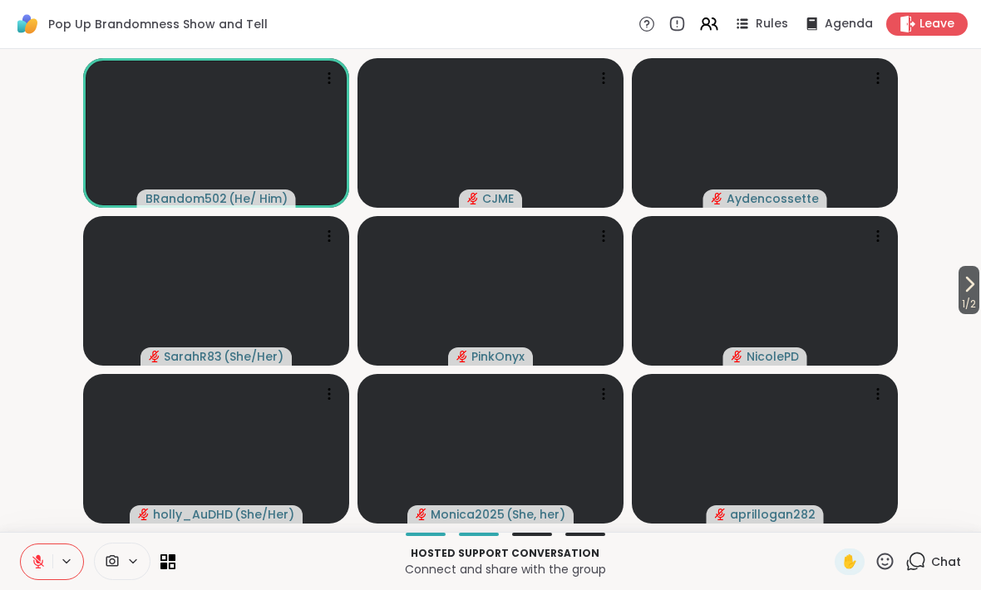
click at [32, 556] on icon at bounding box center [38, 562] width 15 height 15
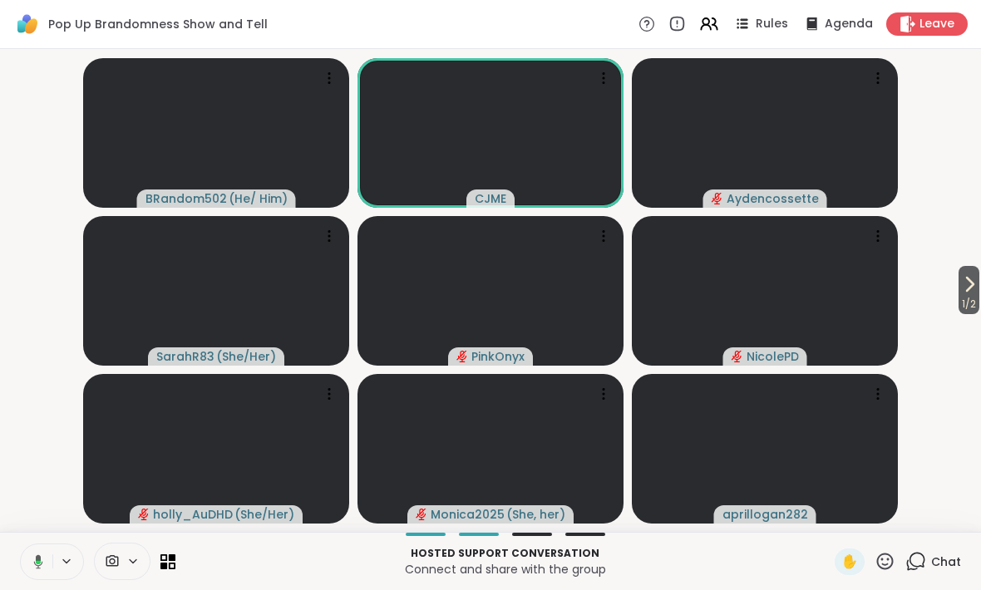
click at [42, 564] on icon at bounding box center [38, 562] width 9 height 14
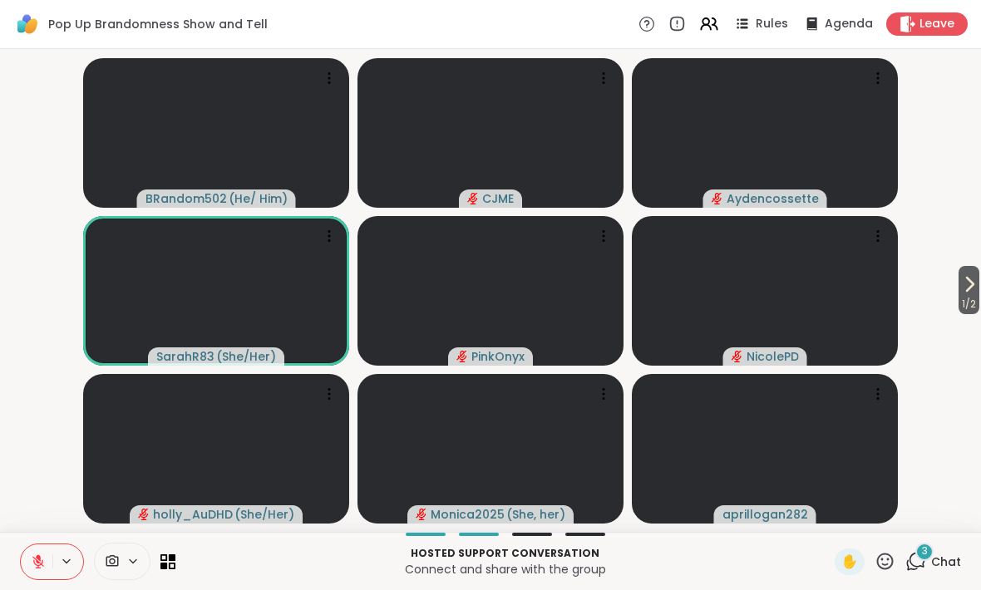
click at [28, 555] on button at bounding box center [37, 562] width 32 height 35
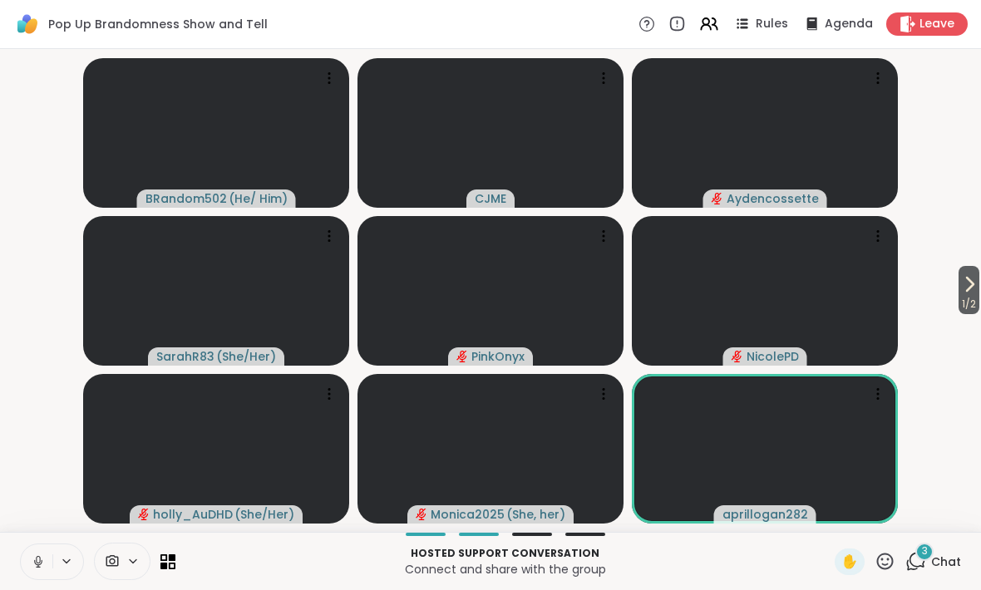
click at [36, 561] on icon at bounding box center [38, 562] width 15 height 15
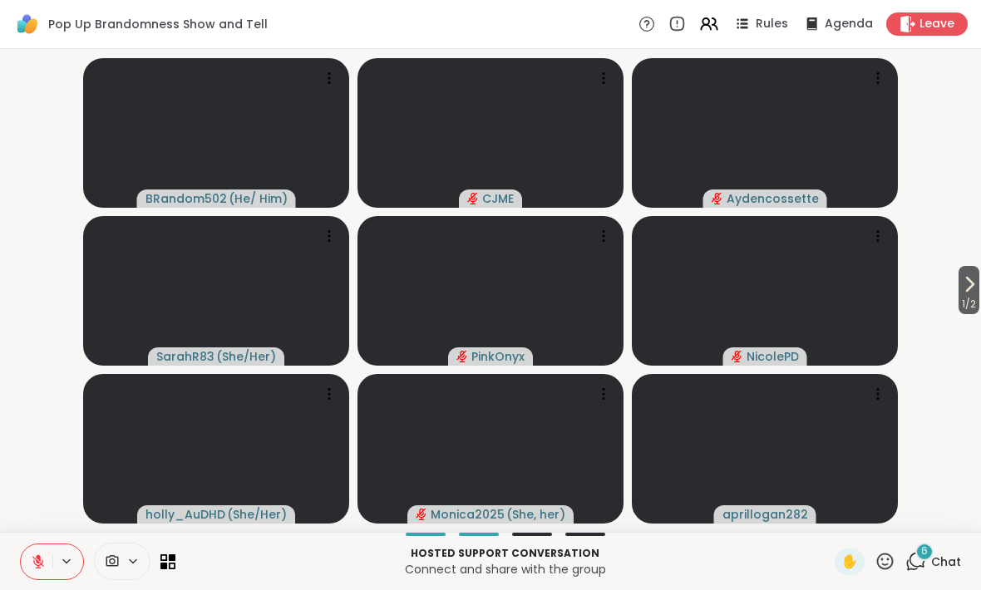
click at [928, 565] on div "6 Chat" at bounding box center [934, 562] width 56 height 27
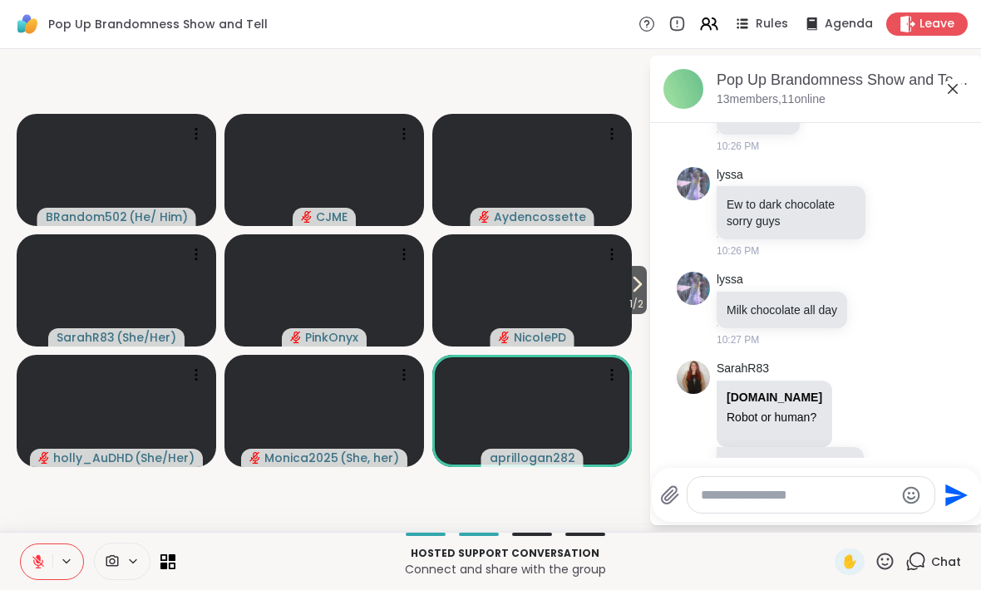
scroll to position [6084, 0]
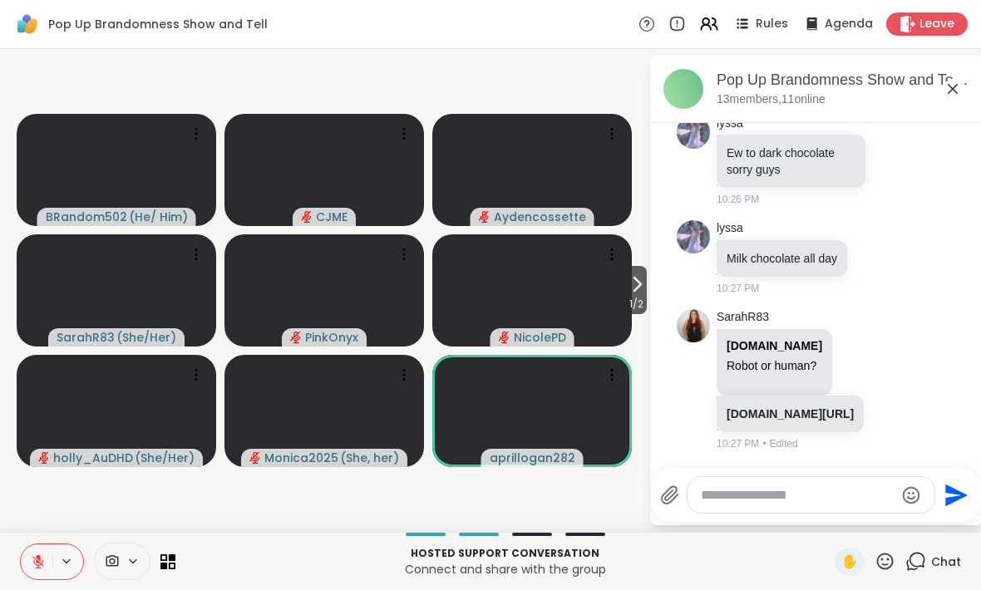
click at [968, 81] on div "Pop Up Brandomness Show and Tell, [DATE]" at bounding box center [843, 80] width 253 height 21
click at [960, 92] on icon at bounding box center [953, 89] width 20 height 20
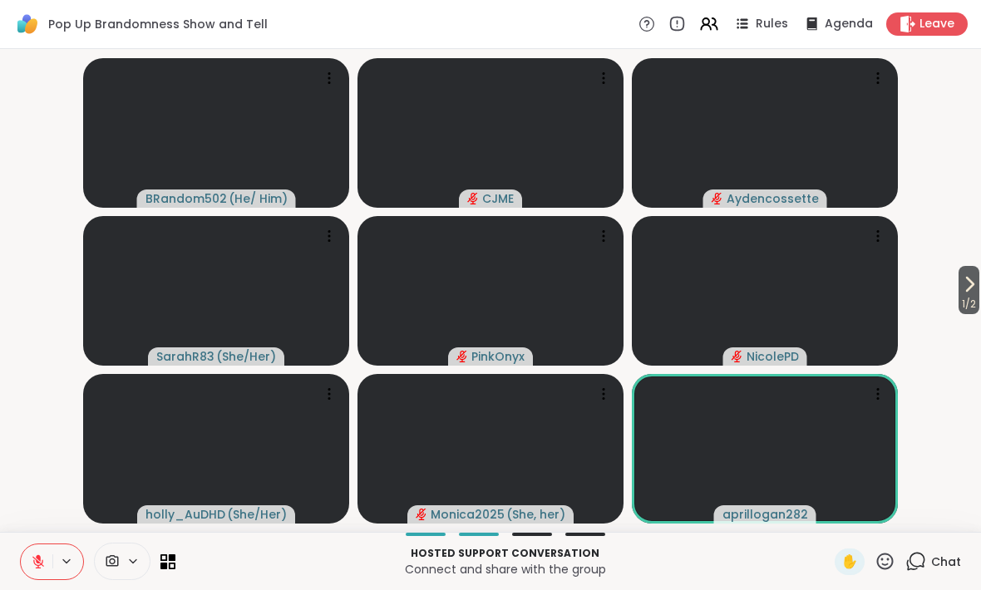
click at [32, 556] on icon at bounding box center [38, 562] width 15 height 15
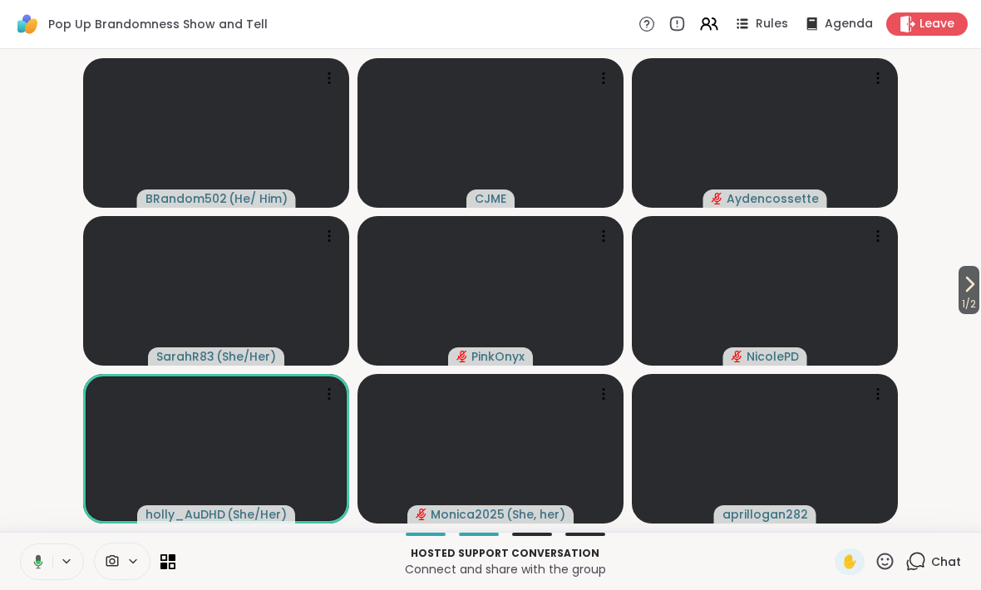
click at [36, 564] on icon at bounding box center [35, 562] width 15 height 15
click at [960, 299] on span "1 / 2" at bounding box center [969, 304] width 21 height 20
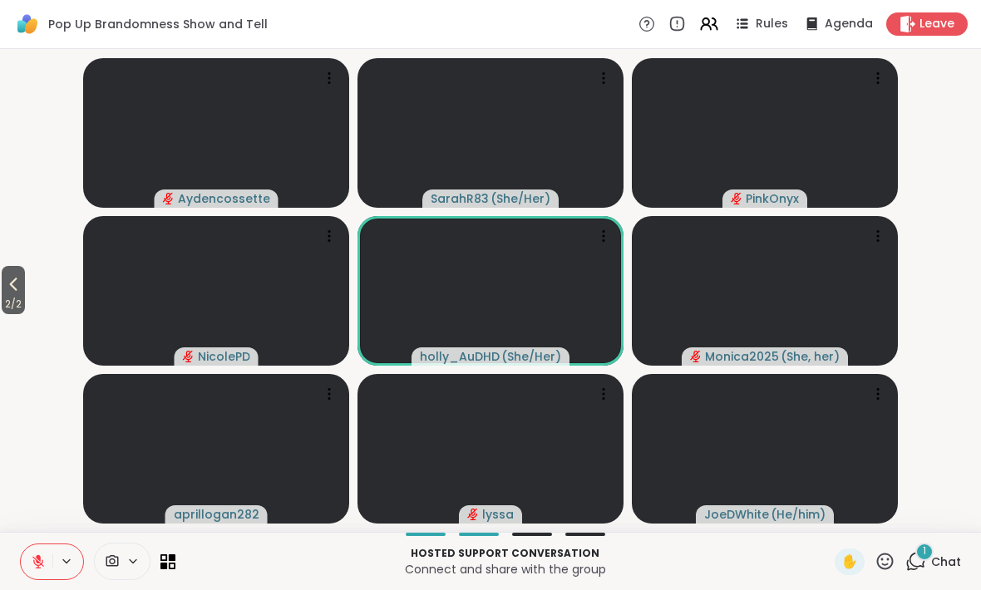
click at [13, 284] on icon at bounding box center [13, 285] width 7 height 13
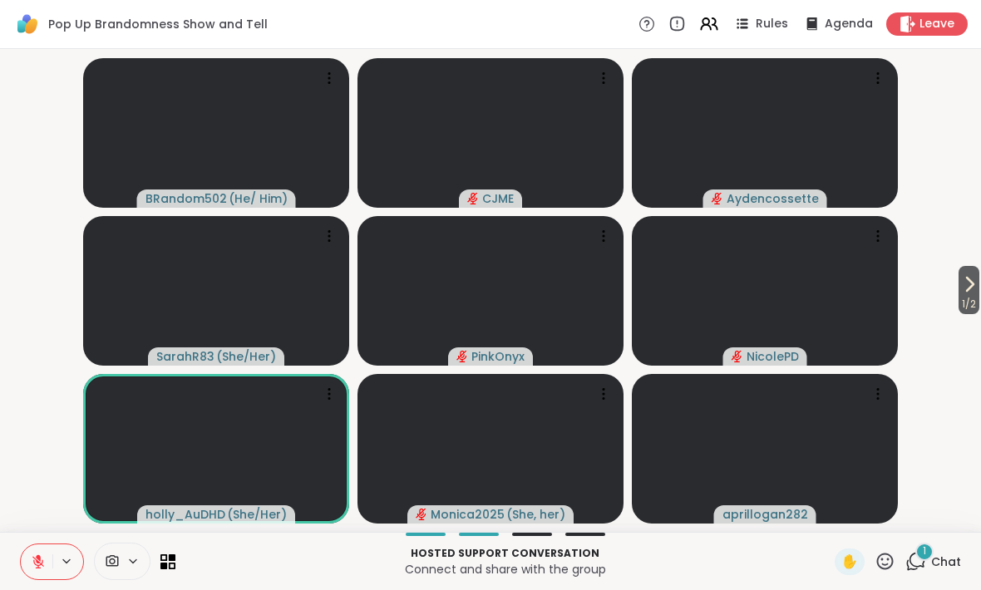
click at [938, 572] on div "1 Chat" at bounding box center [934, 562] width 56 height 27
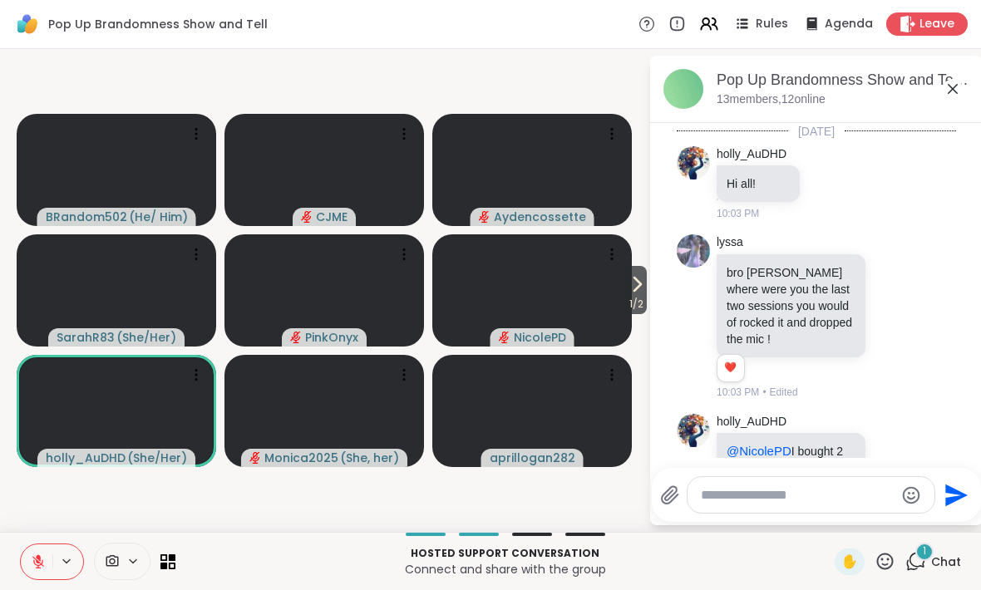
scroll to position [6228, 0]
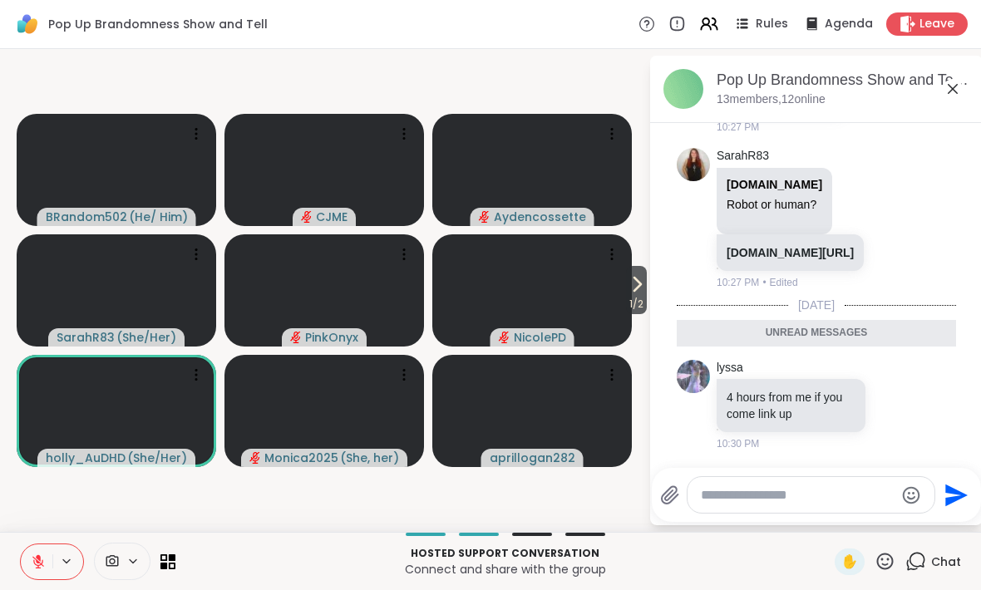
click at [718, 32] on icon at bounding box center [709, 24] width 20 height 20
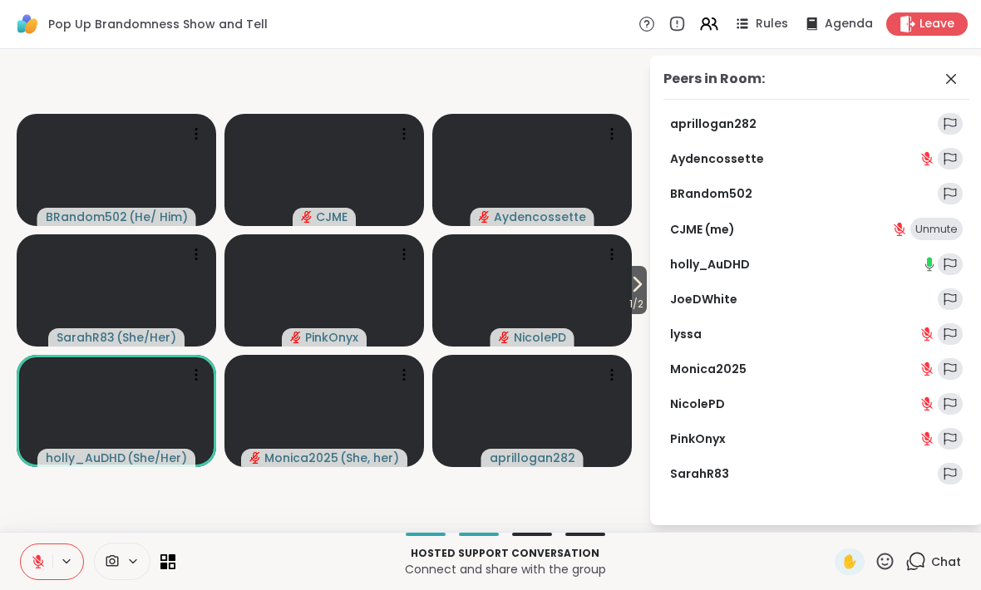
click at [721, 121] on link "aprillogan282" at bounding box center [713, 124] width 86 height 17
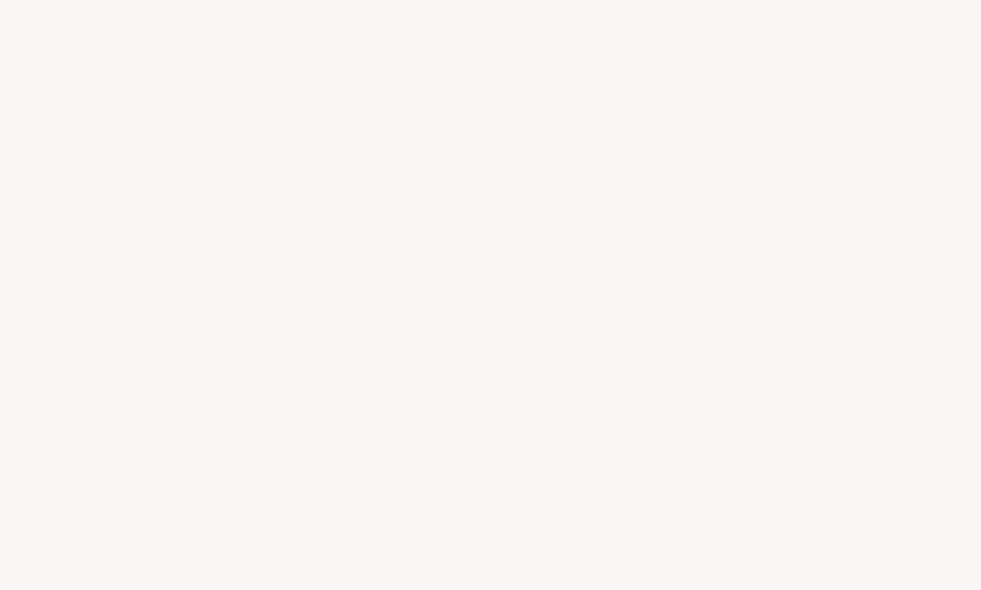
click at [790, 100] on div at bounding box center [490, 295] width 981 height 590
click at [685, 264] on div at bounding box center [490, 295] width 981 height 590
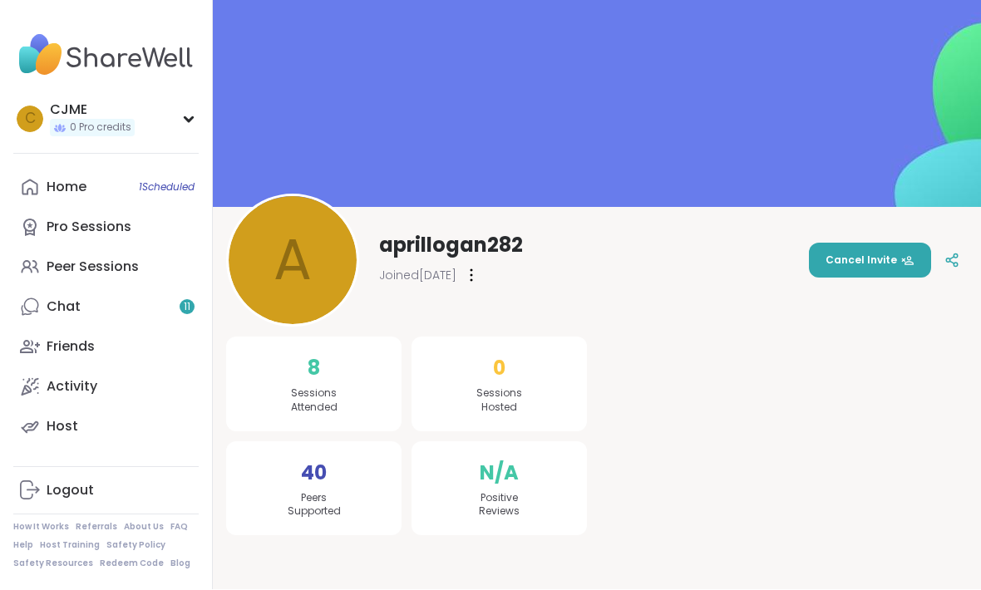
click at [156, 309] on link "Chat 11" at bounding box center [105, 308] width 185 height 40
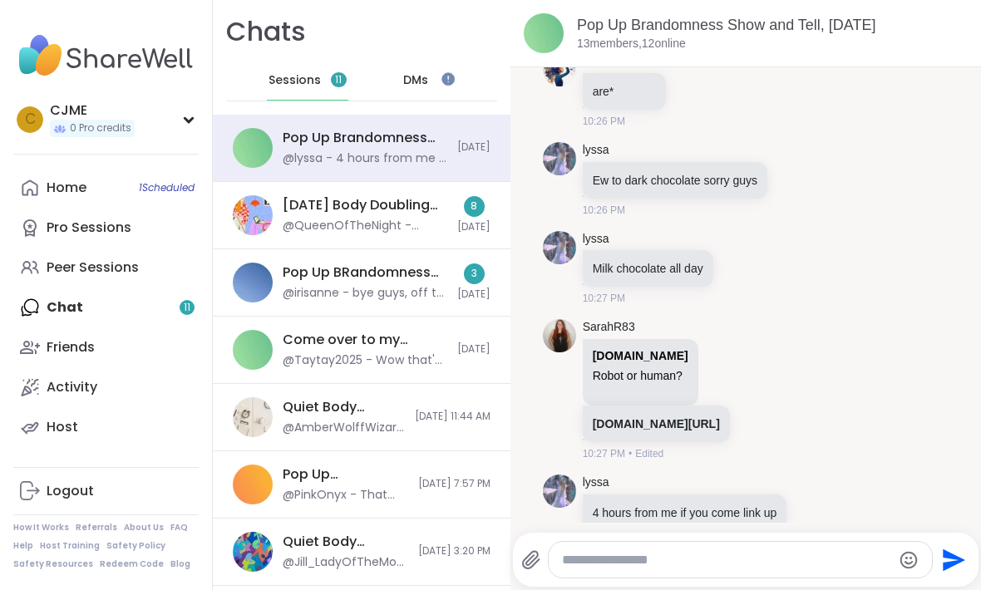
scroll to position [5453, 0]
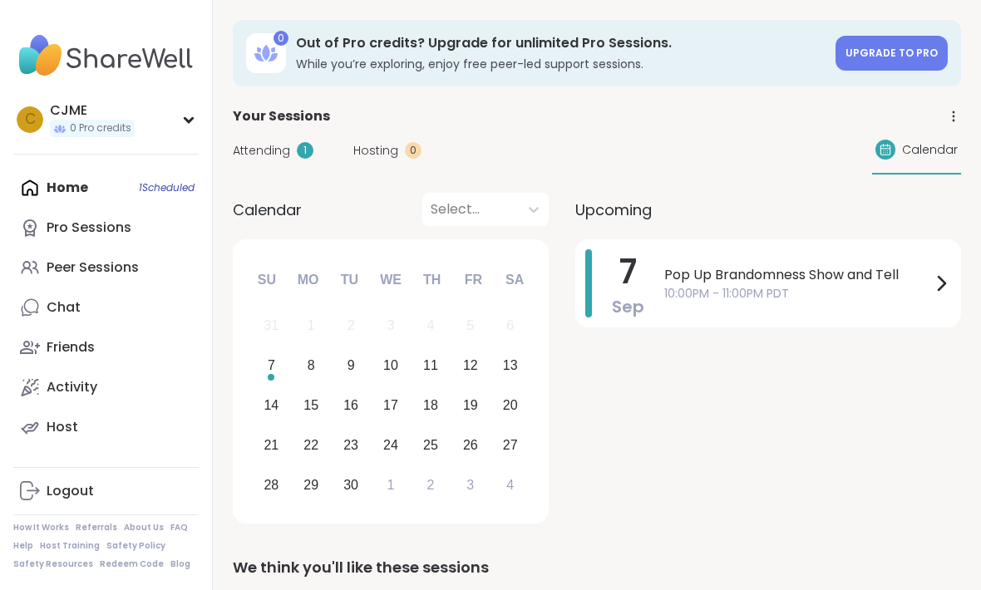
click at [812, 288] on span "10:00PM - 11:00PM PDT" at bounding box center [797, 293] width 267 height 17
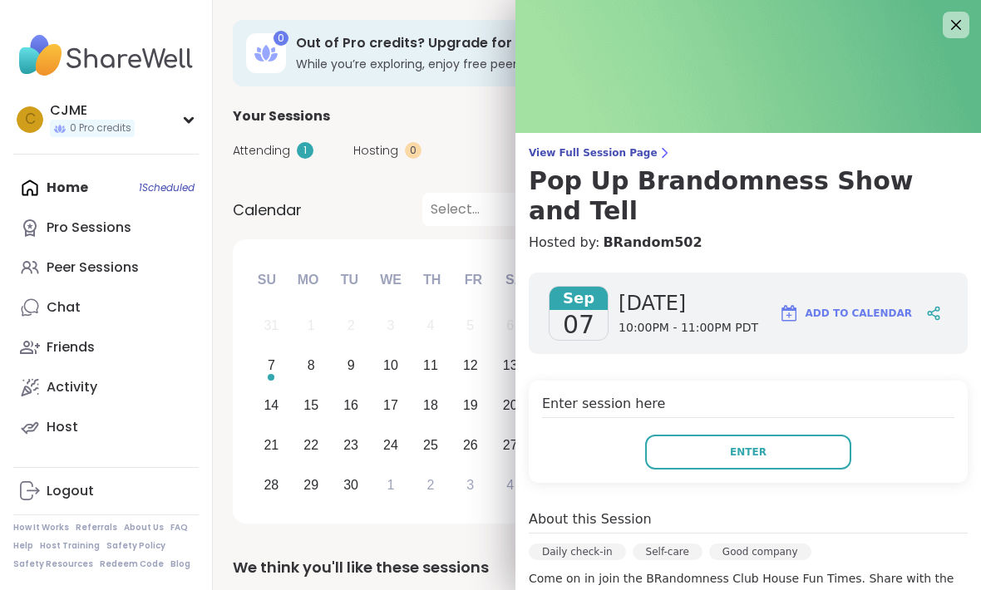
click at [825, 435] on button "Enter" at bounding box center [748, 452] width 206 height 35
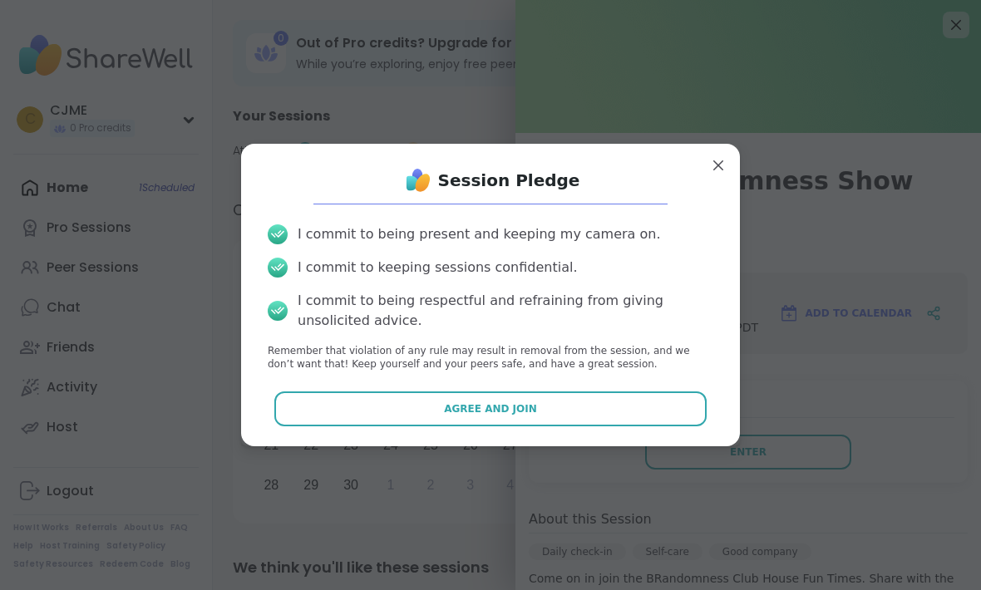
click at [617, 449] on div "Enter session here Enter" at bounding box center [748, 432] width 439 height 102
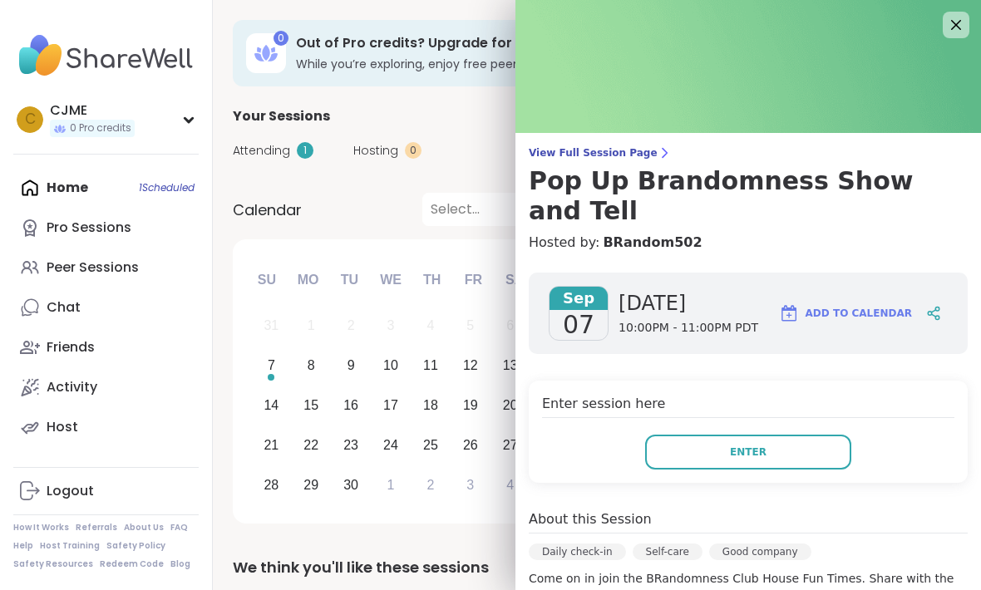
click at [792, 435] on button "Enter" at bounding box center [748, 452] width 206 height 35
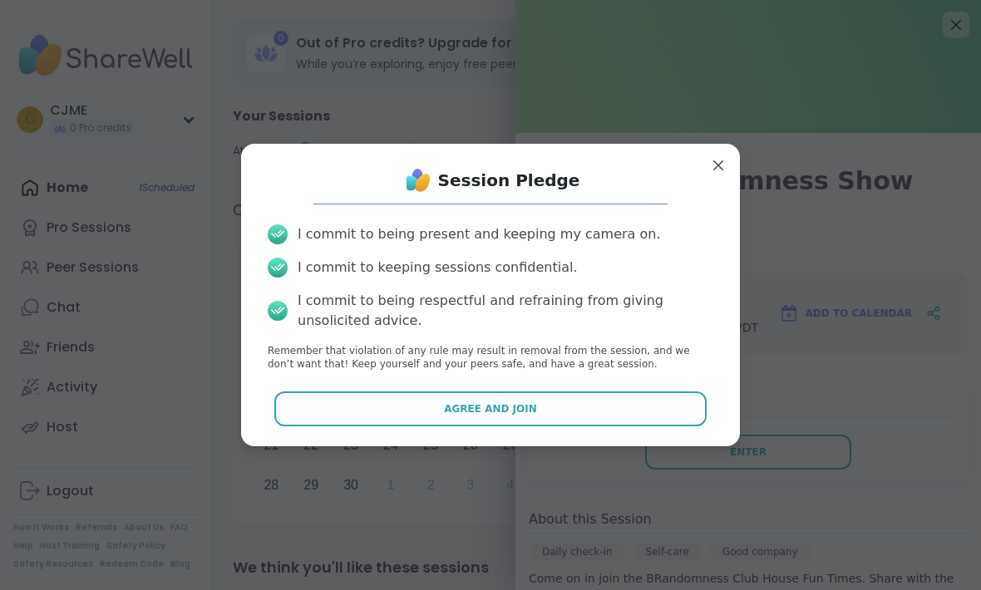
click at [644, 400] on button "Agree and Join" at bounding box center [490, 409] width 433 height 35
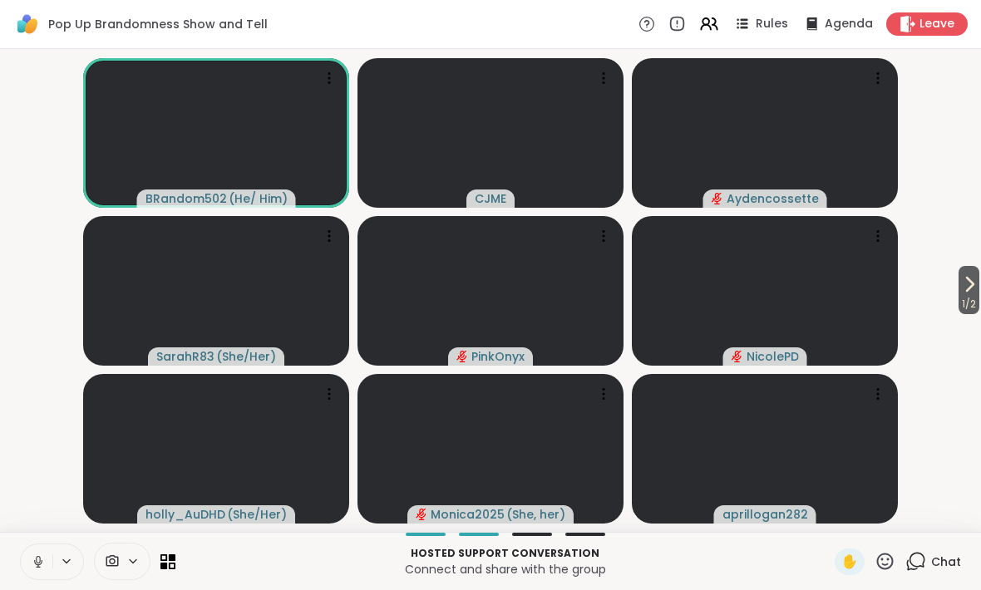
click at [42, 553] on button at bounding box center [37, 562] width 32 height 35
click at [36, 555] on icon at bounding box center [38, 562] width 15 height 15
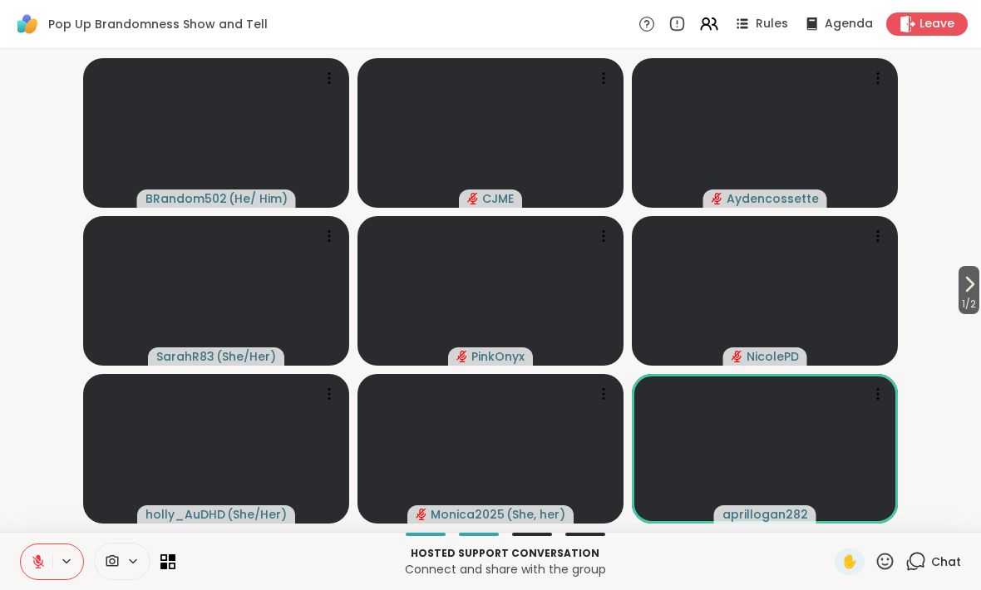
click at [930, 557] on div "Chat" at bounding box center [934, 562] width 56 height 27
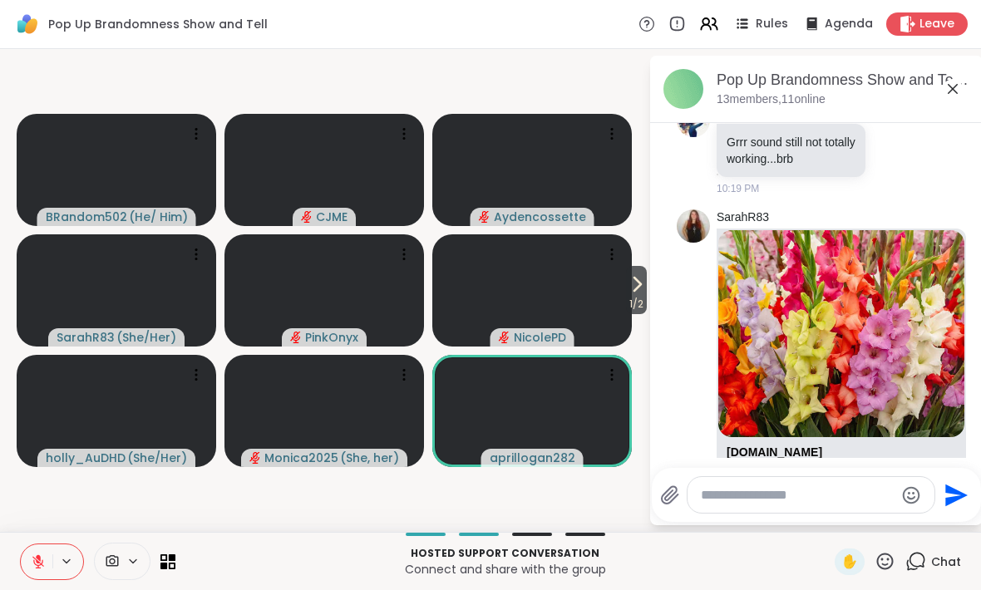
scroll to position [4587, 0]
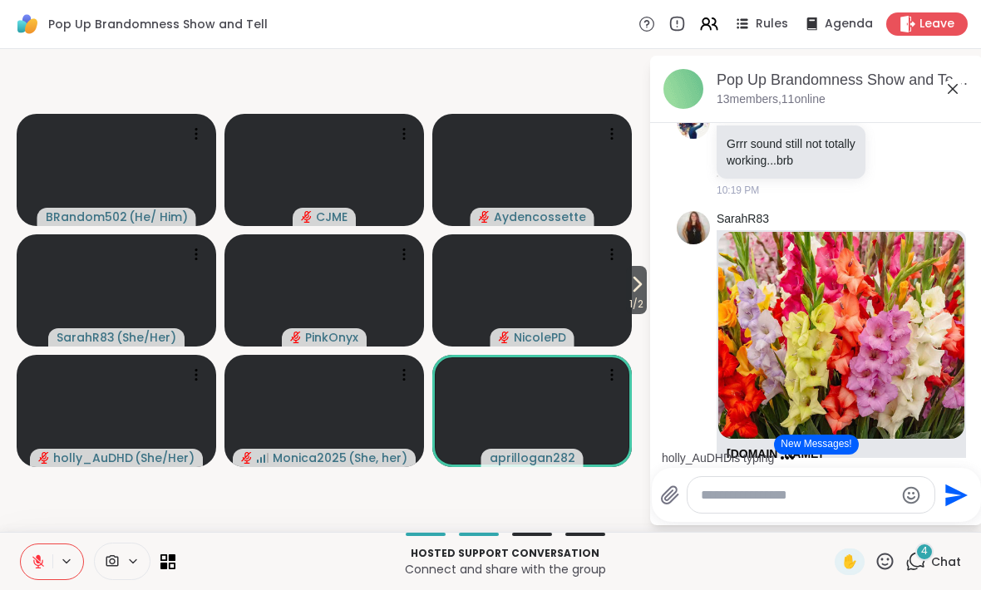
click at [32, 565] on icon at bounding box center [38, 562] width 15 height 15
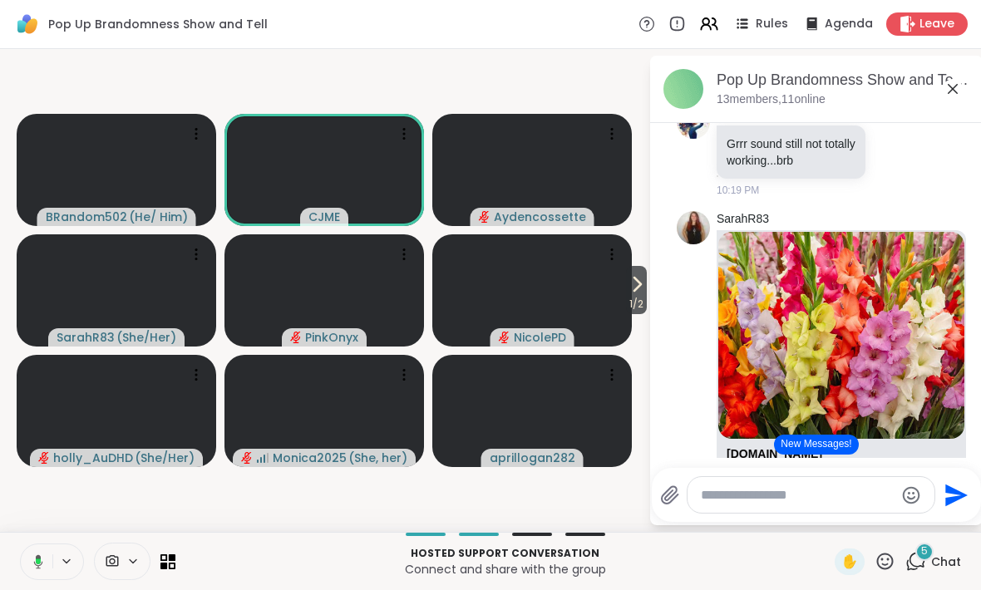
click at [29, 549] on button at bounding box center [35, 562] width 34 height 35
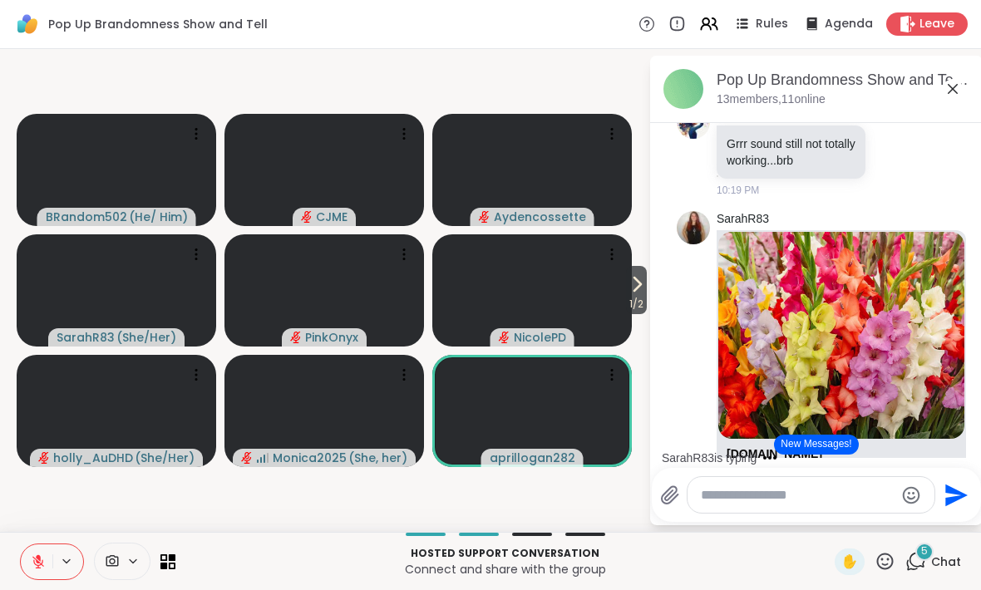
click at [49, 539] on div "Hosted support conversation Connect and share with the group ✋ 5 Chat" at bounding box center [490, 561] width 981 height 58
click at [30, 560] on button at bounding box center [37, 562] width 32 height 35
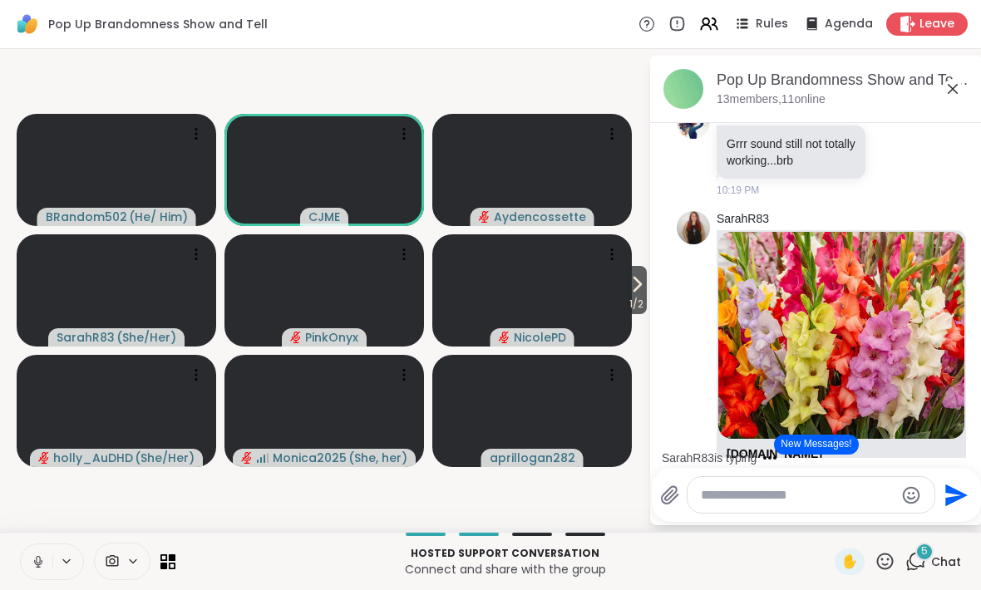
click at [34, 562] on icon at bounding box center [38, 562] width 15 height 15
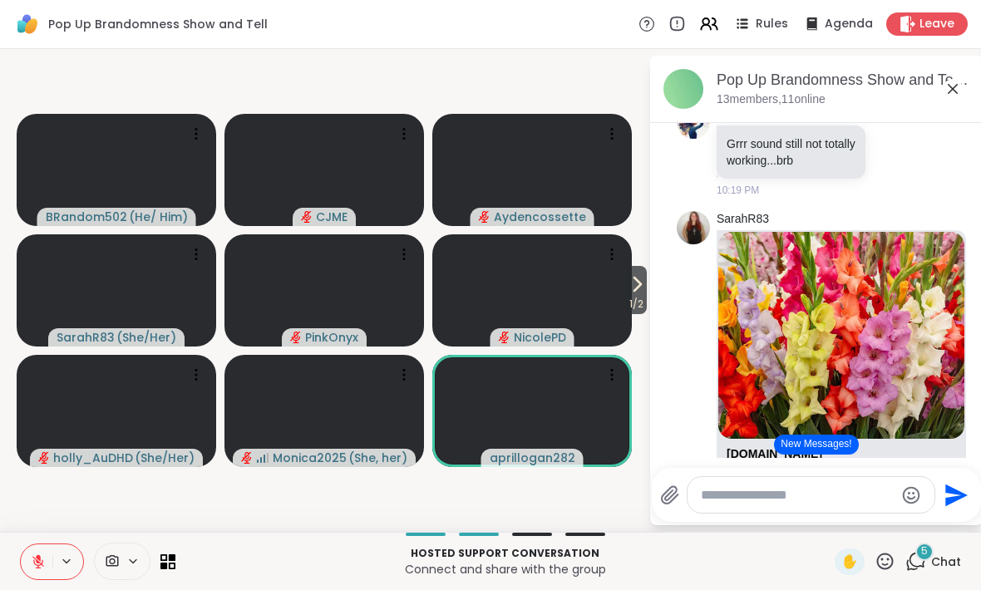
click at [37, 560] on icon at bounding box center [38, 562] width 12 height 12
click at [35, 562] on icon at bounding box center [38, 562] width 8 height 5
click at [23, 557] on button at bounding box center [37, 562] width 32 height 35
click at [29, 564] on button at bounding box center [37, 562] width 32 height 35
click at [639, 281] on icon at bounding box center [637, 284] width 20 height 20
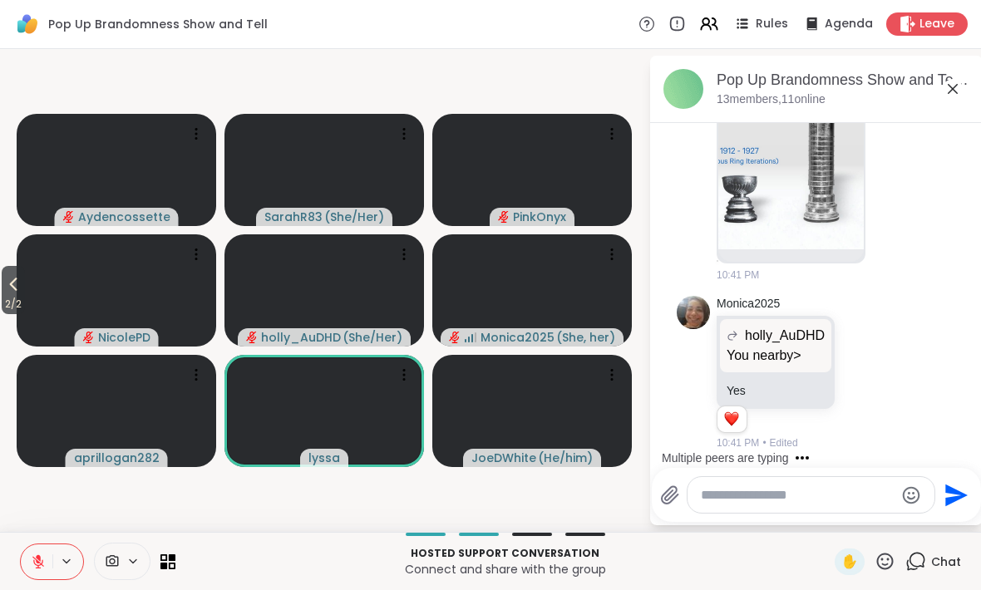
scroll to position [7867, 0]
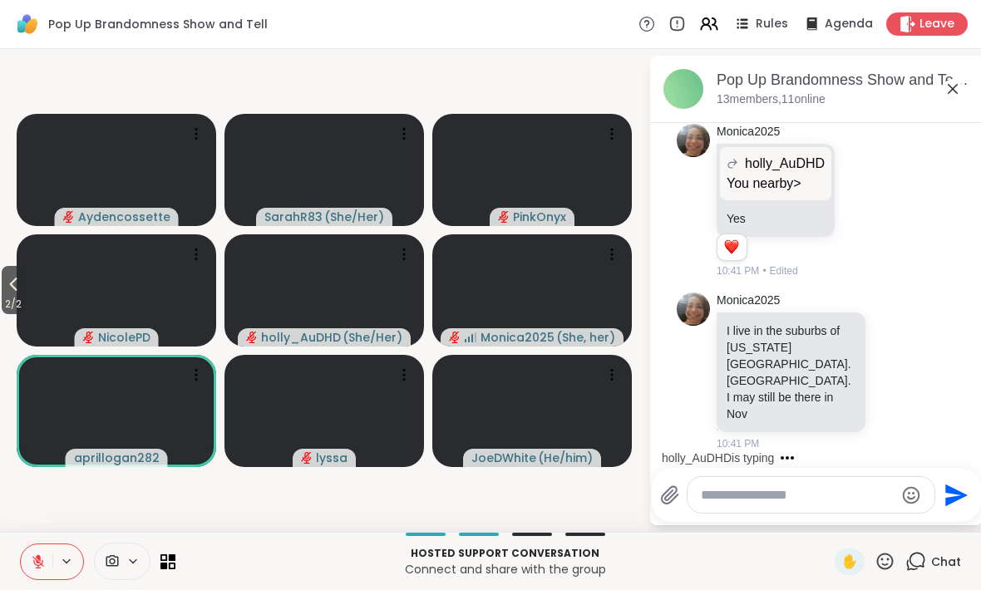
click at [8, 299] on span "2 / 2" at bounding box center [13, 304] width 23 height 20
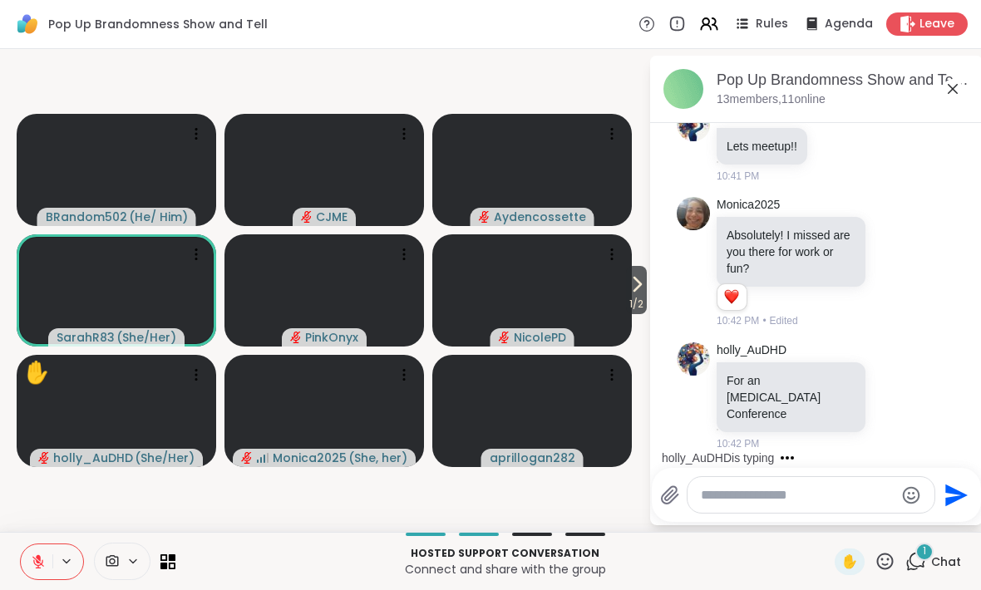
scroll to position [8227, 0]
click at [646, 287] on button "1 / 2" at bounding box center [636, 290] width 21 height 48
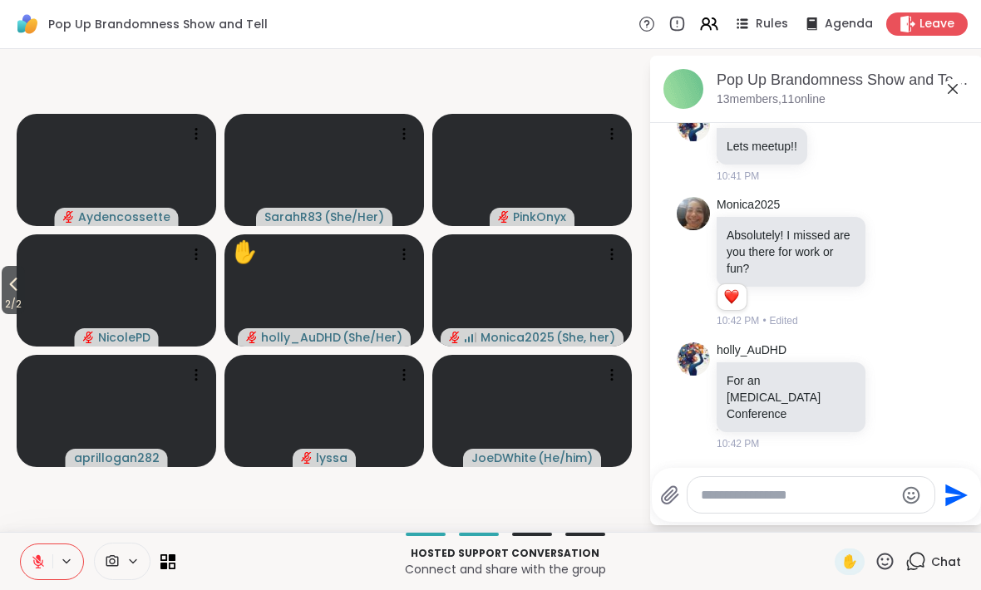
click at [11, 289] on icon at bounding box center [13, 284] width 20 height 20
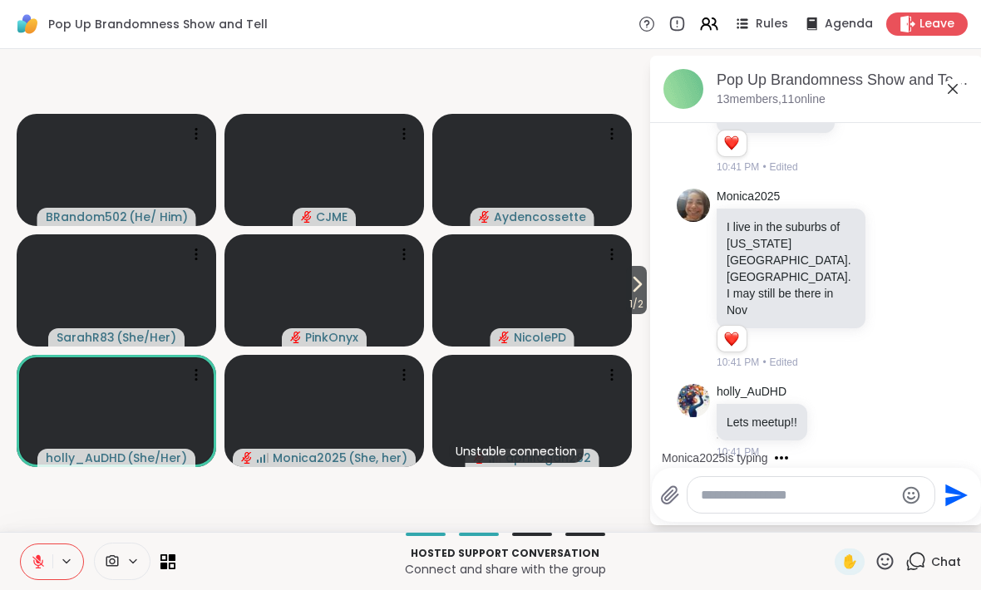
scroll to position [7526, 0]
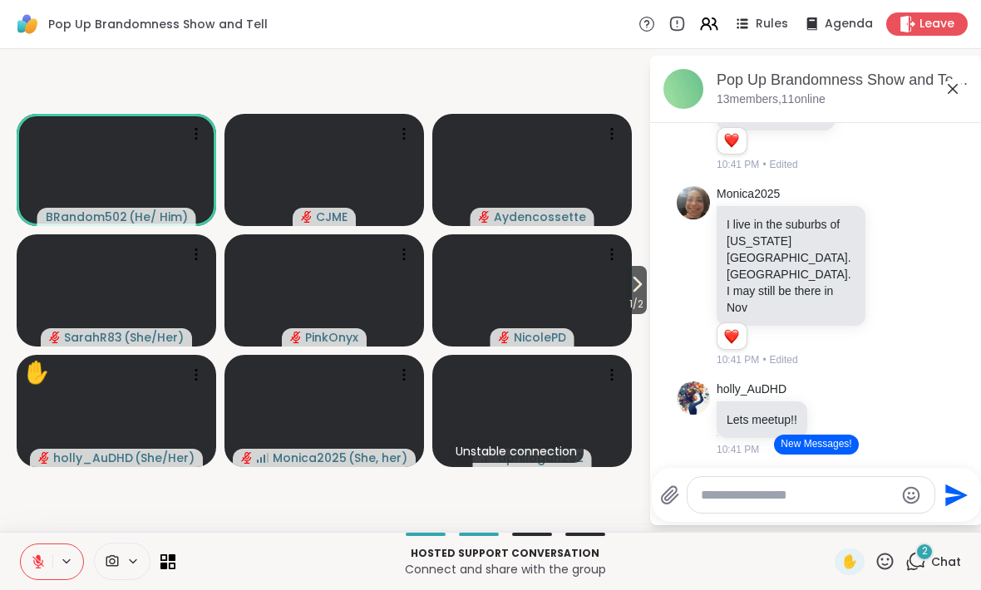
click at [855, 560] on span "✋" at bounding box center [850, 562] width 17 height 20
click at [30, 560] on button at bounding box center [37, 562] width 32 height 35
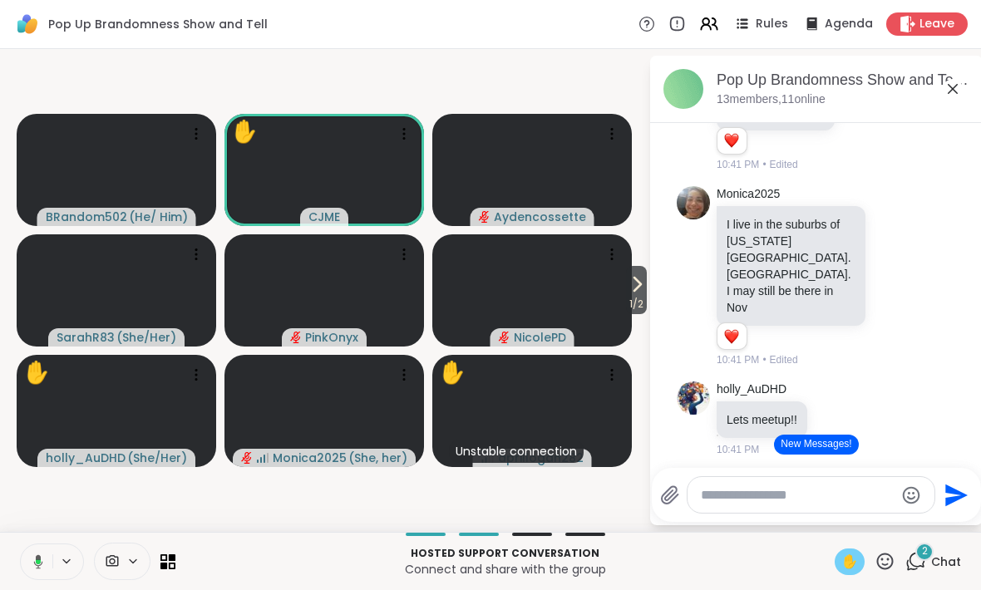
click at [41, 557] on icon at bounding box center [35, 562] width 15 height 15
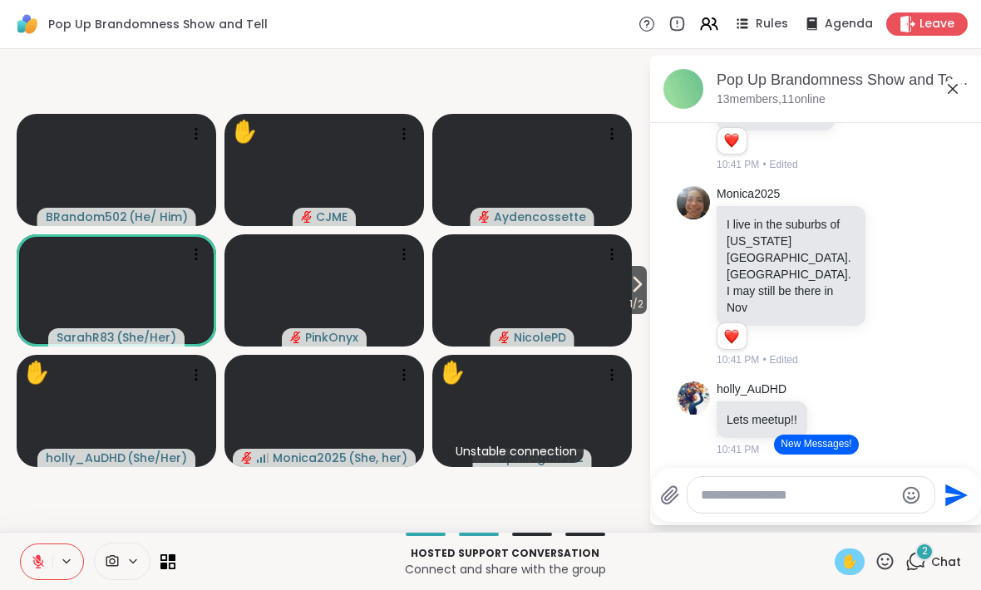
click at [31, 560] on icon at bounding box center [38, 562] width 15 height 15
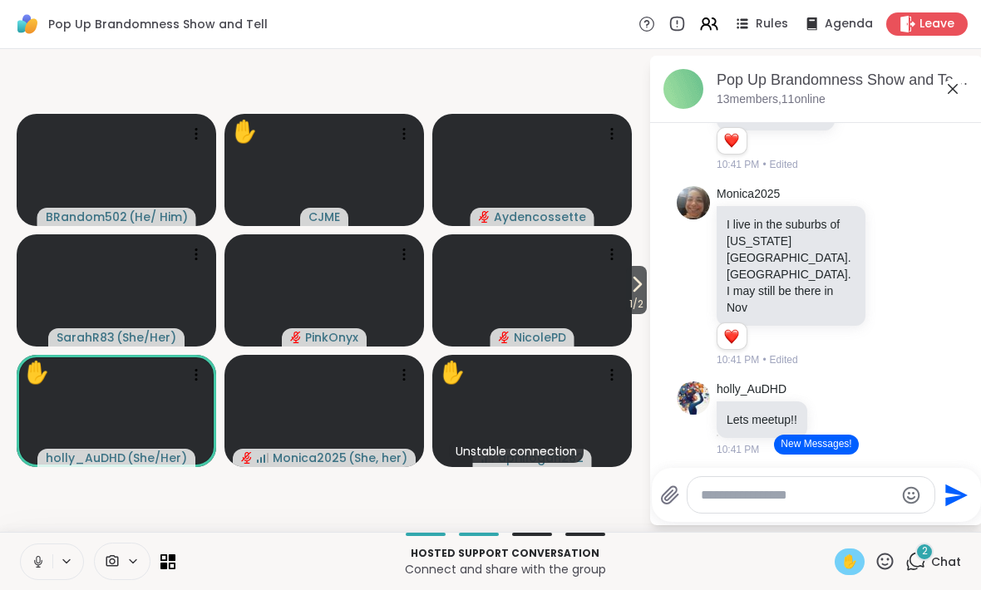
click at [42, 560] on icon at bounding box center [38, 562] width 8 height 5
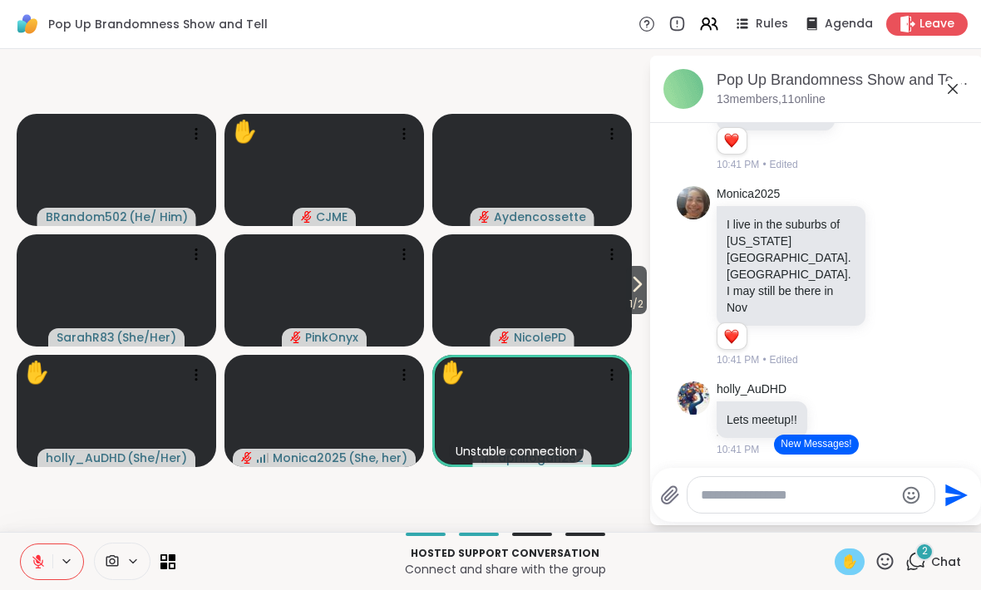
click at [22, 546] on button at bounding box center [37, 562] width 32 height 35
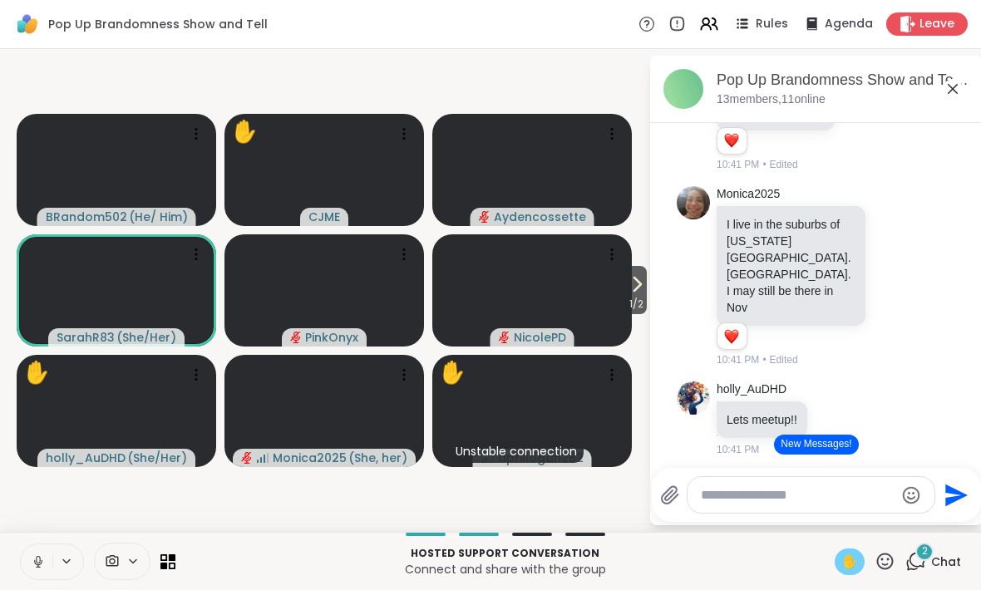
click at [30, 552] on button at bounding box center [37, 562] width 32 height 35
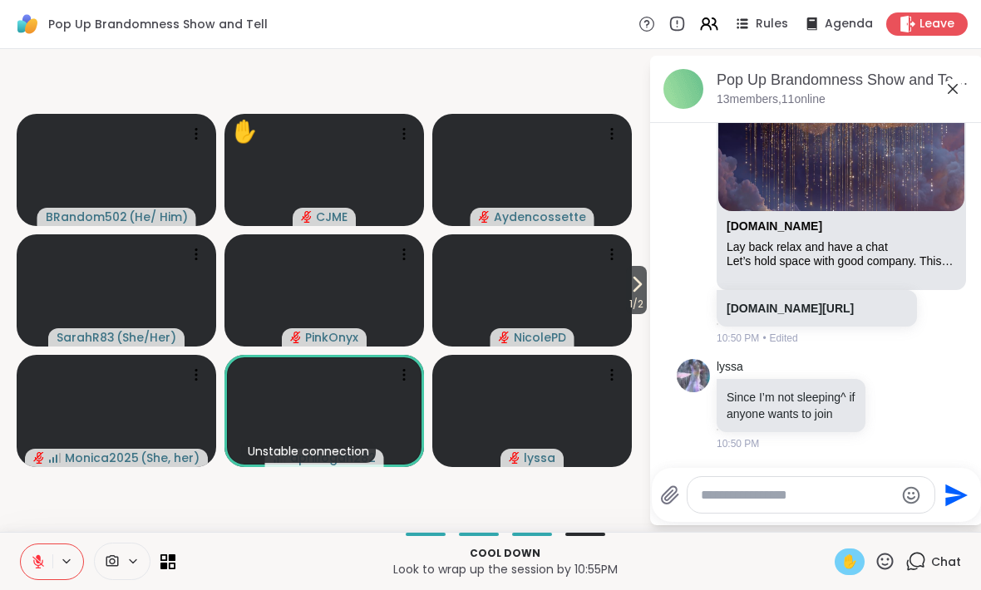
scroll to position [9032, 0]
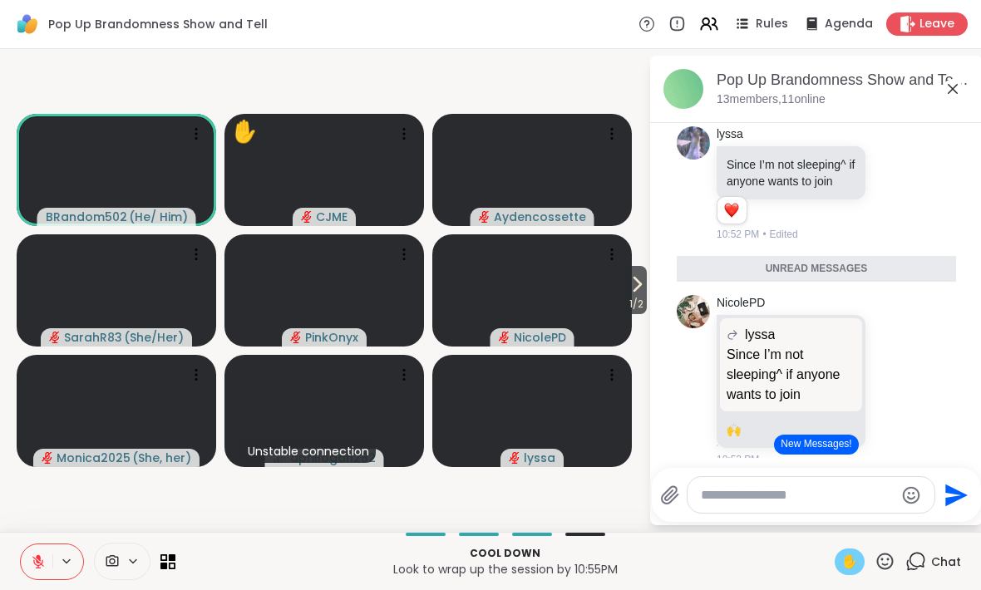
click at [32, 565] on icon at bounding box center [38, 562] width 15 height 15
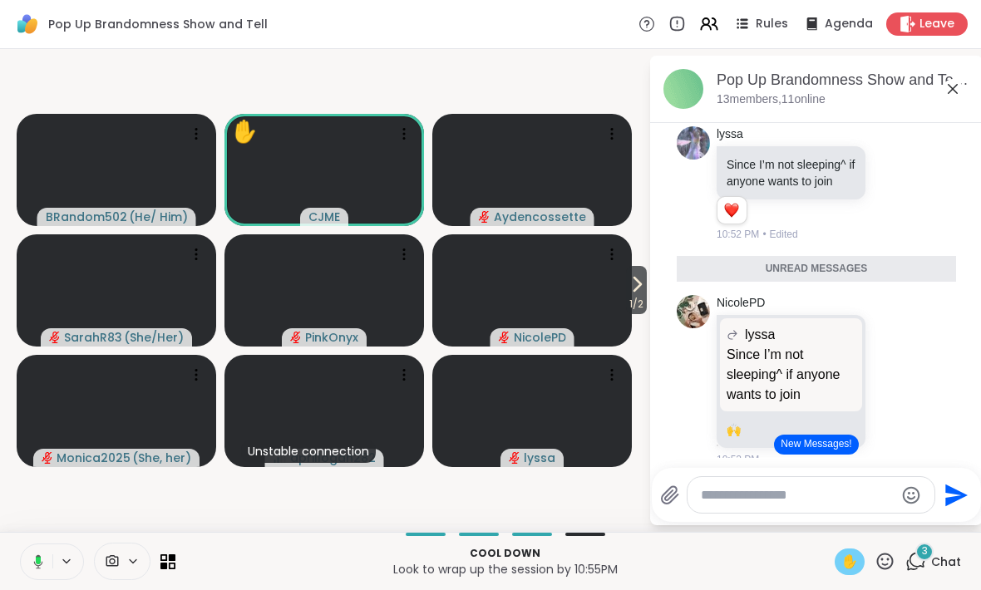
click at [32, 557] on icon at bounding box center [35, 562] width 15 height 15
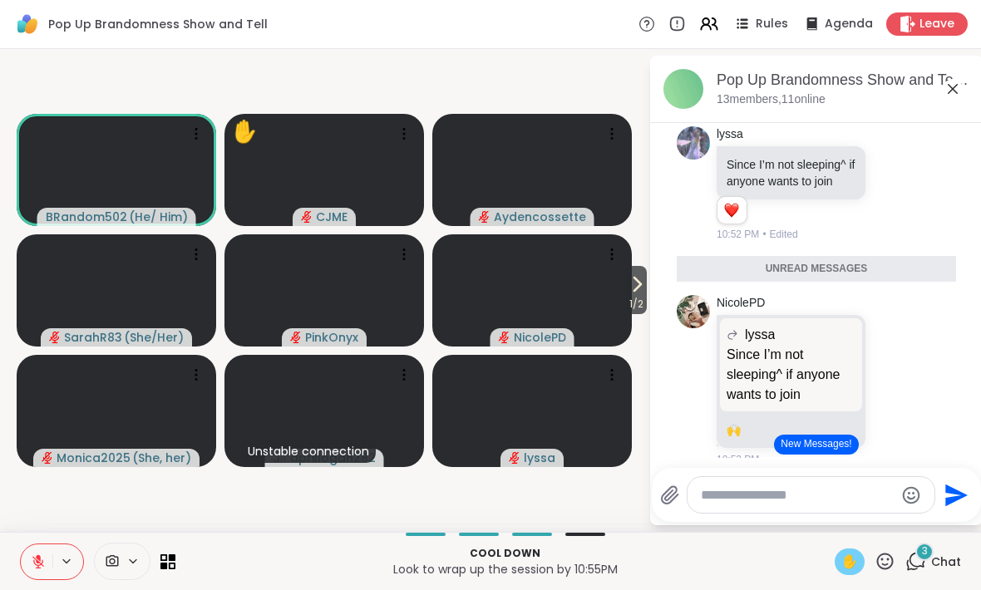
click at [842, 564] on span "✋" at bounding box center [850, 562] width 17 height 20
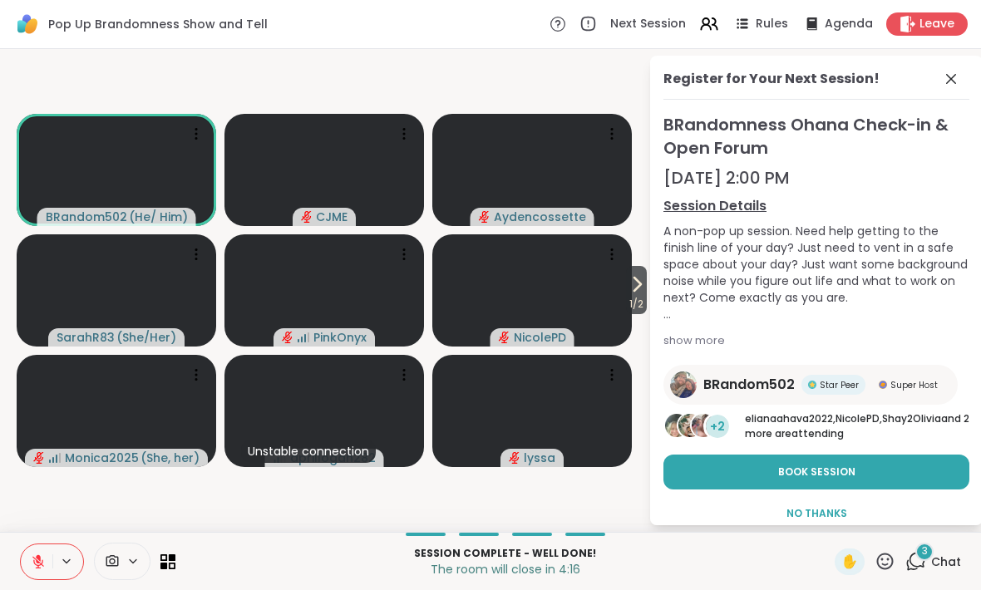
click at [34, 560] on icon at bounding box center [38, 562] width 15 height 15
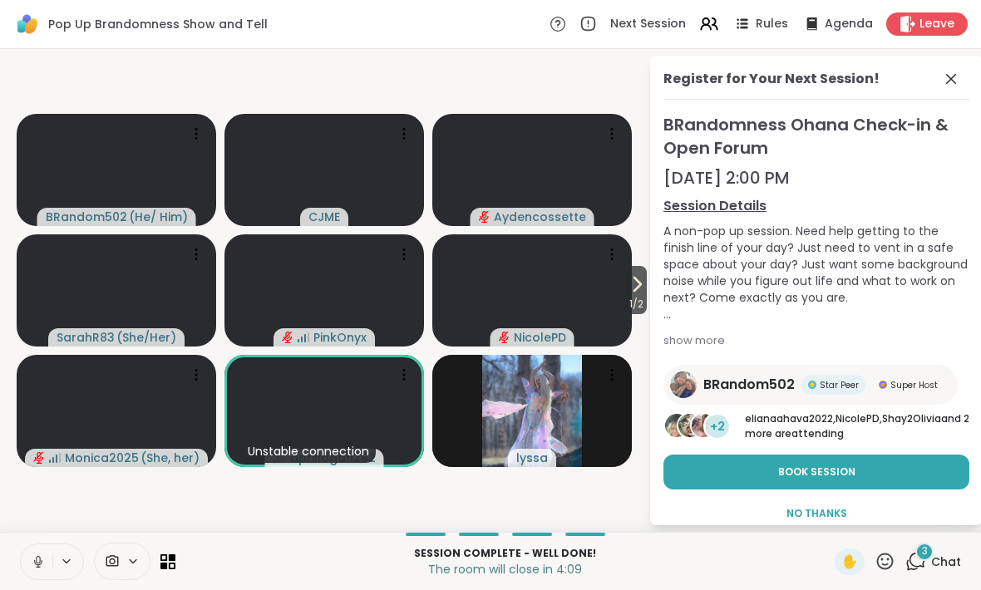
click at [36, 565] on icon at bounding box center [38, 562] width 15 height 15
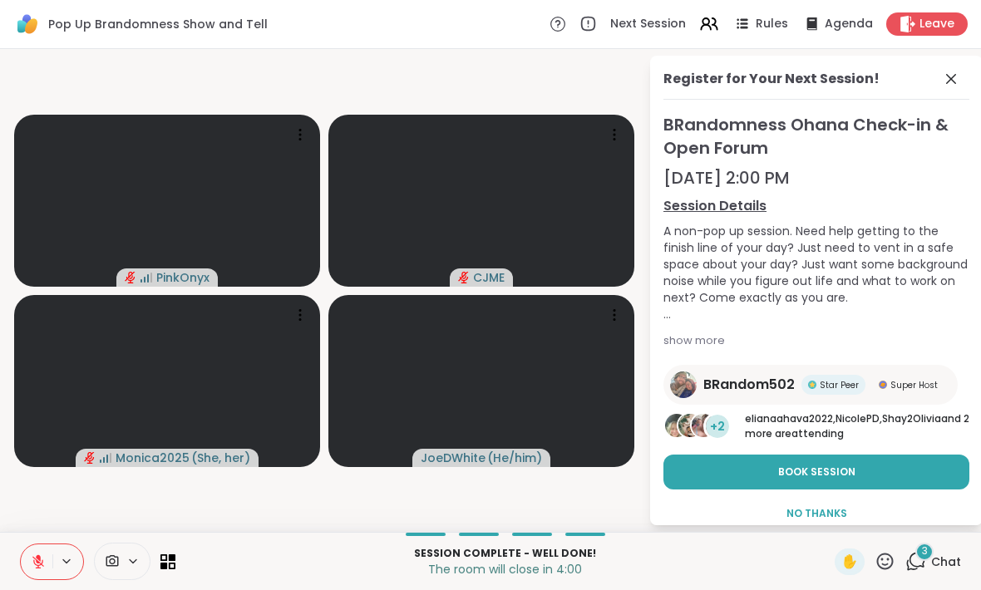
click at [923, 13] on div "Leave" at bounding box center [926, 23] width 81 height 23
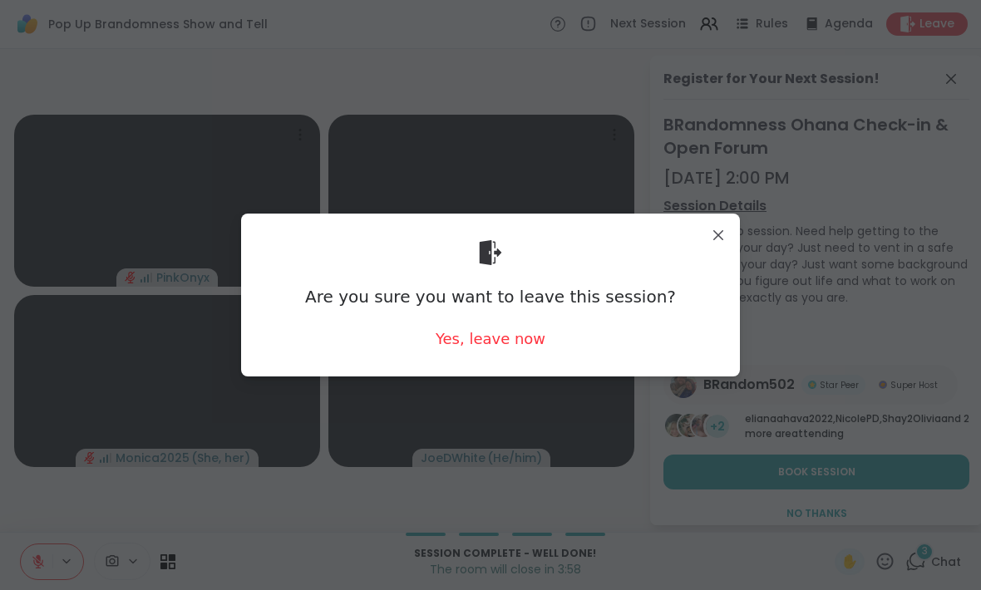
click at [486, 328] on div "Yes, leave now" at bounding box center [491, 338] width 110 height 21
